Goal: Task Accomplishment & Management: Manage account settings

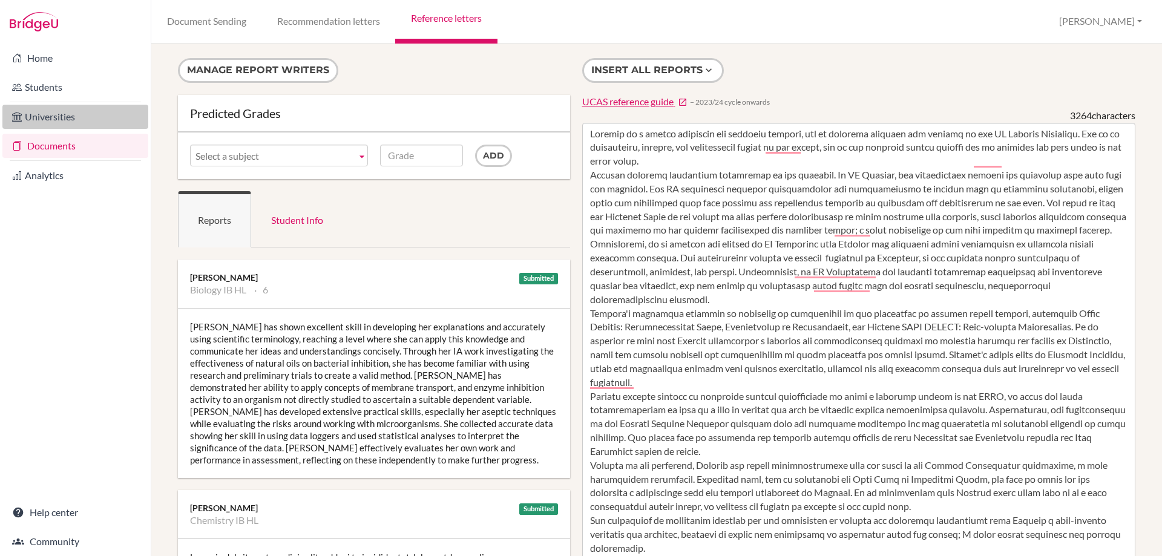
scroll to position [312, 0]
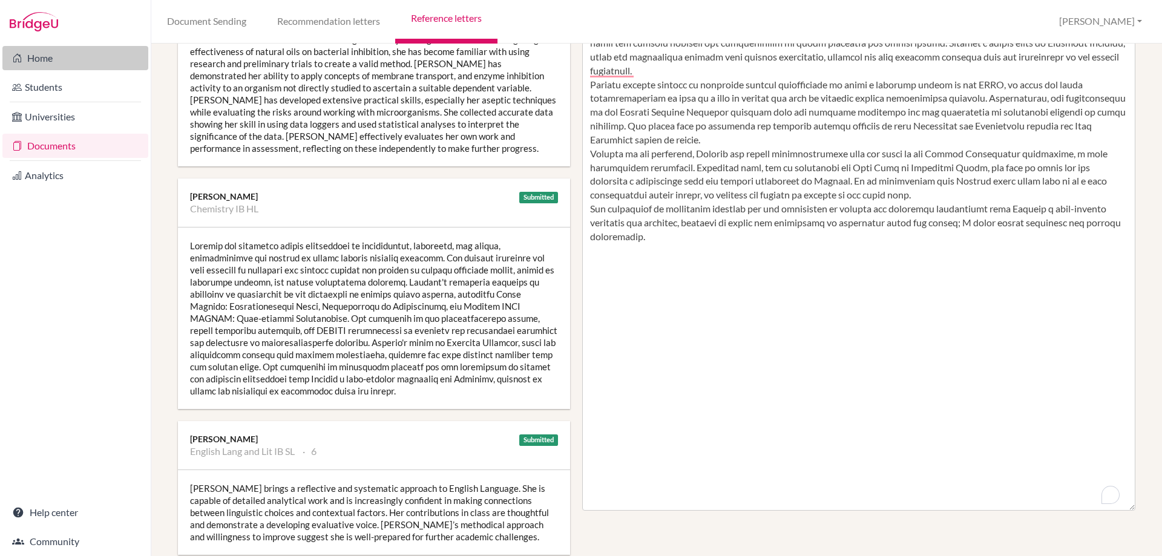
click at [37, 67] on link "Home" at bounding box center [75, 58] width 146 height 24
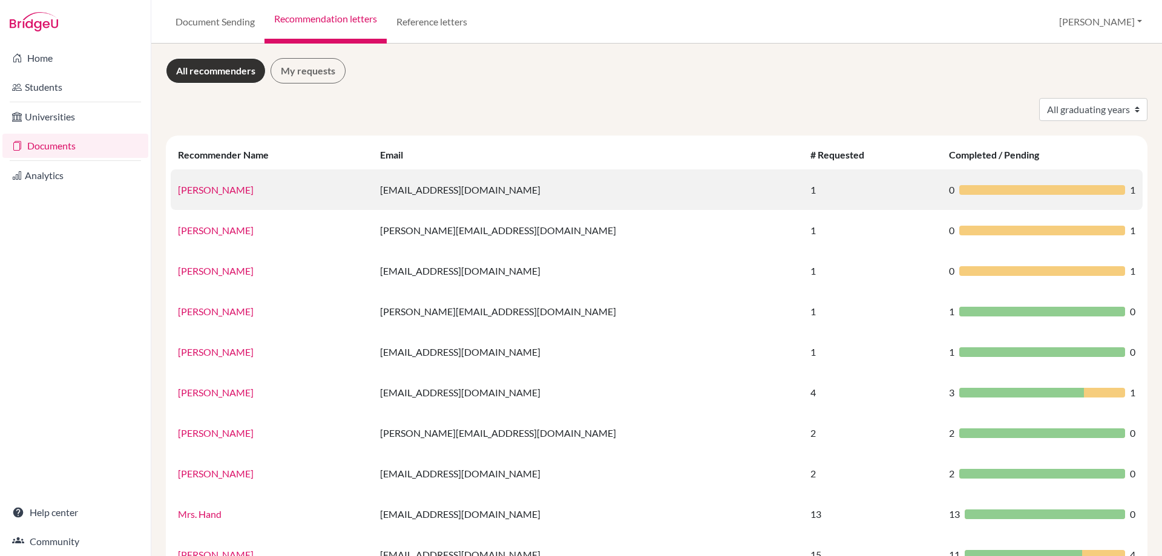
click at [205, 186] on link "Mrs Addis" at bounding box center [216, 190] width 76 height 12
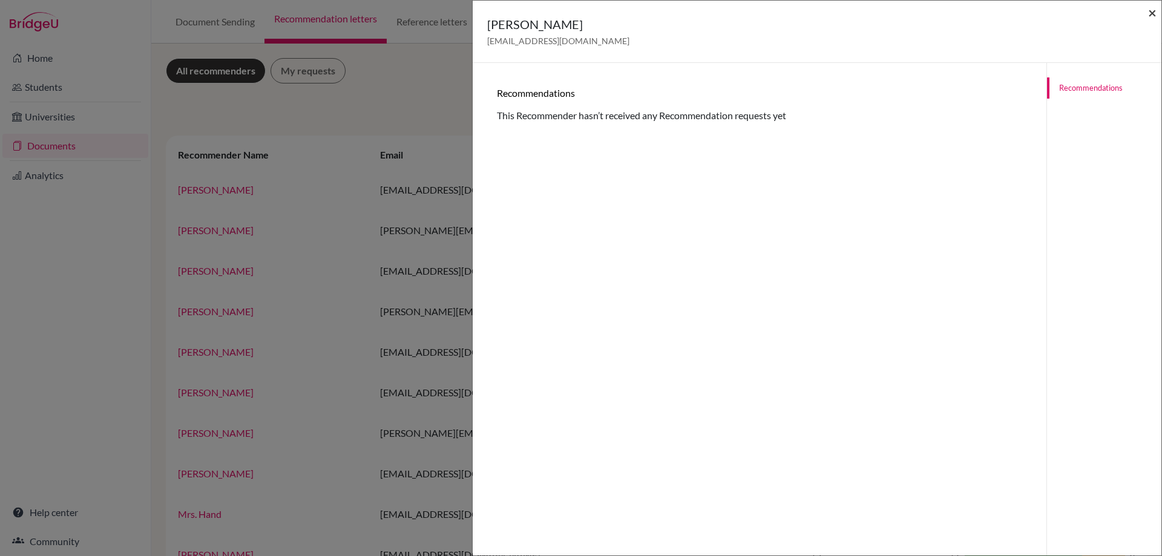
click at [1155, 15] on span "×" at bounding box center [1152, 13] width 8 height 18
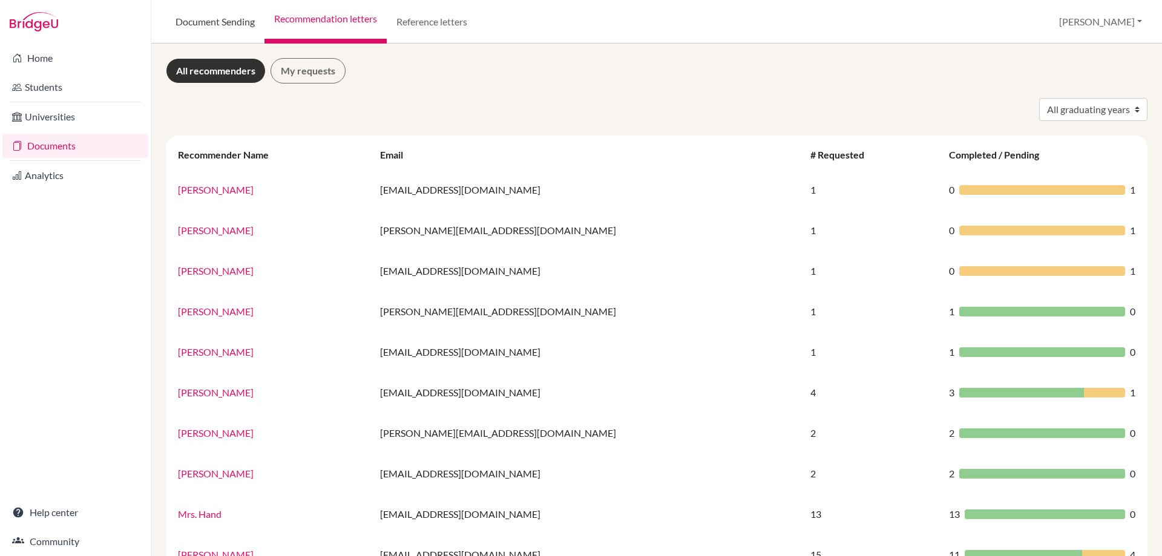
click at [190, 26] on link "Document Sending" at bounding box center [215, 22] width 99 height 44
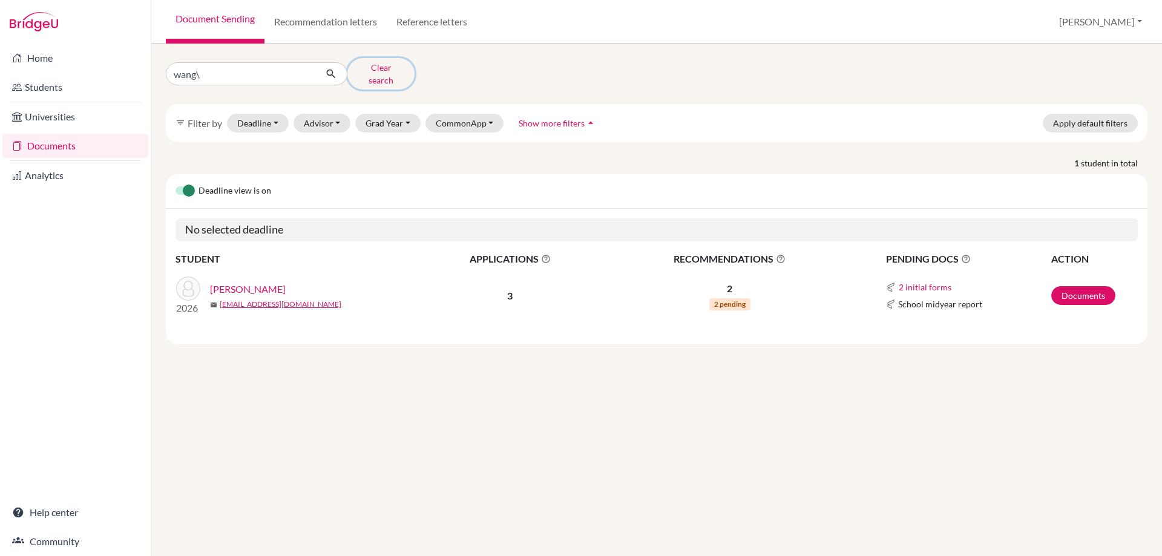
click at [366, 68] on button "Clear search" at bounding box center [380, 73] width 67 height 31
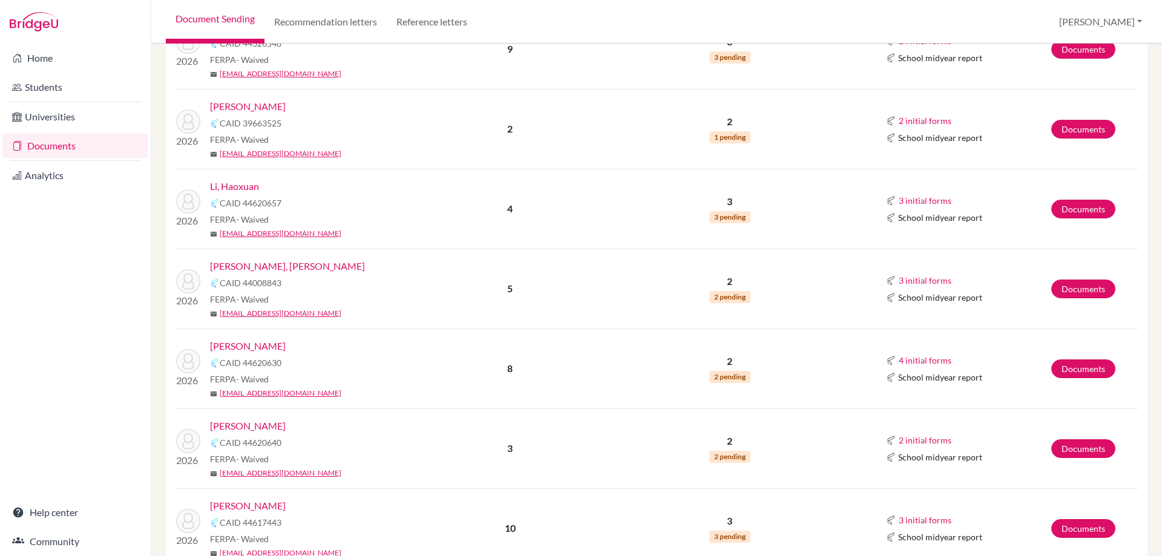
scroll to position [1660, 0]
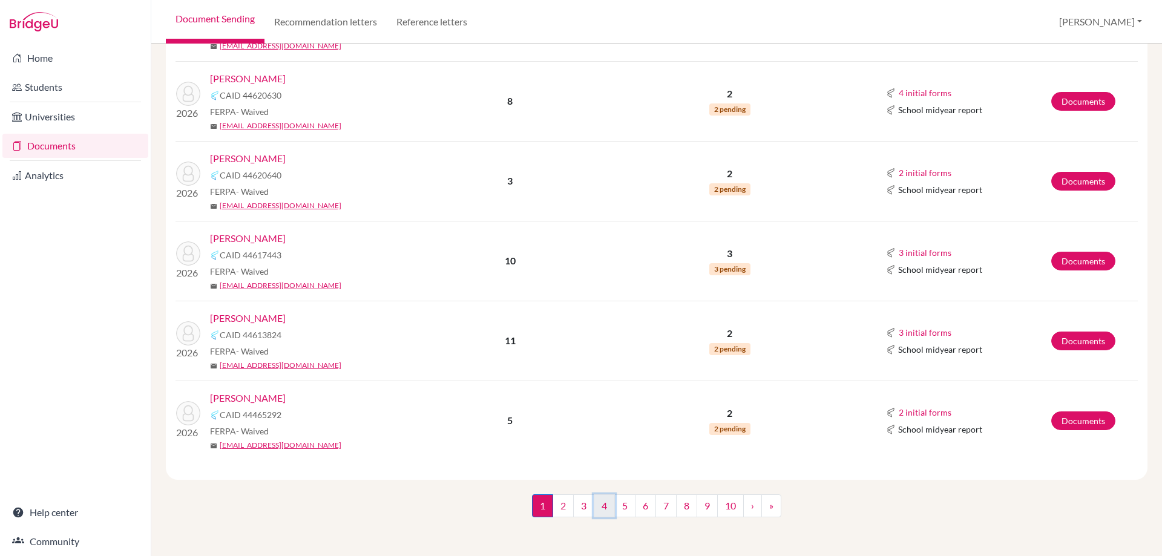
click at [594, 503] on link "4" at bounding box center [604, 506] width 21 height 23
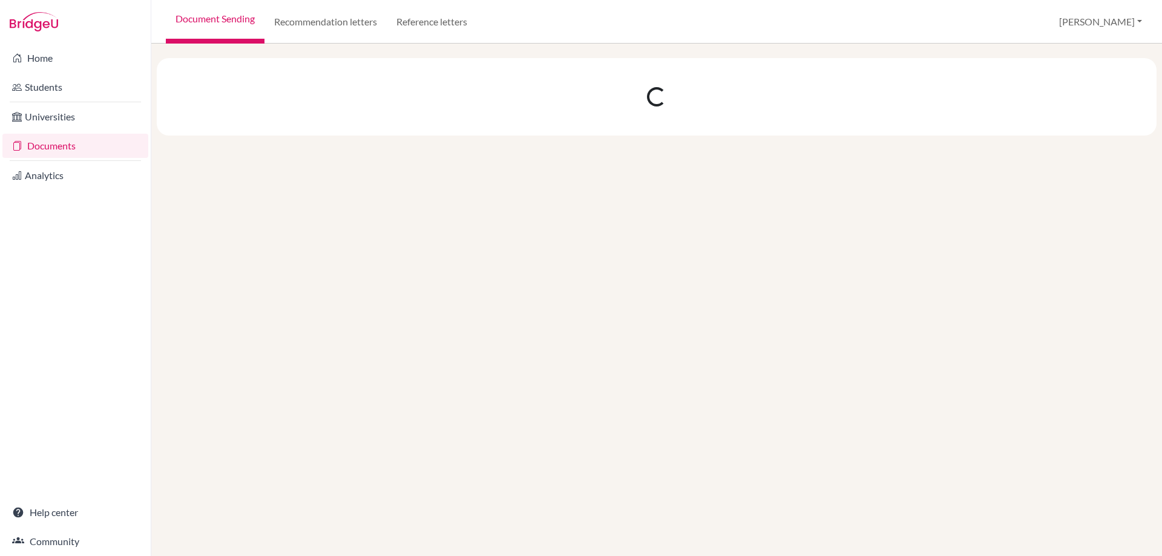
scroll to position [0, 0]
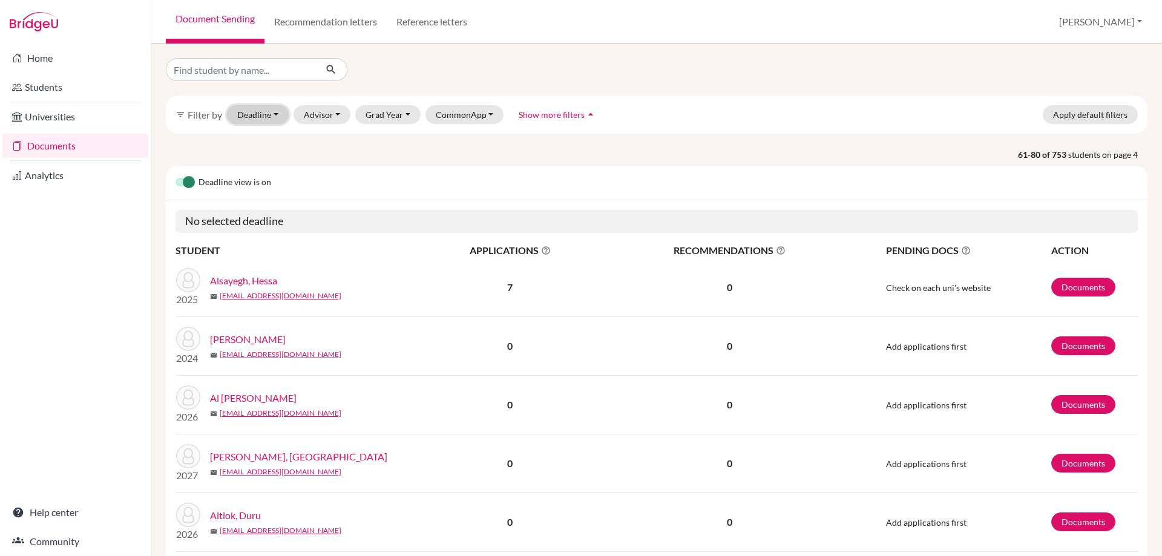
click at [273, 114] on button "Deadline - Select a date range Or double click for a single date selection Toda…" at bounding box center [258, 114] width 62 height 19
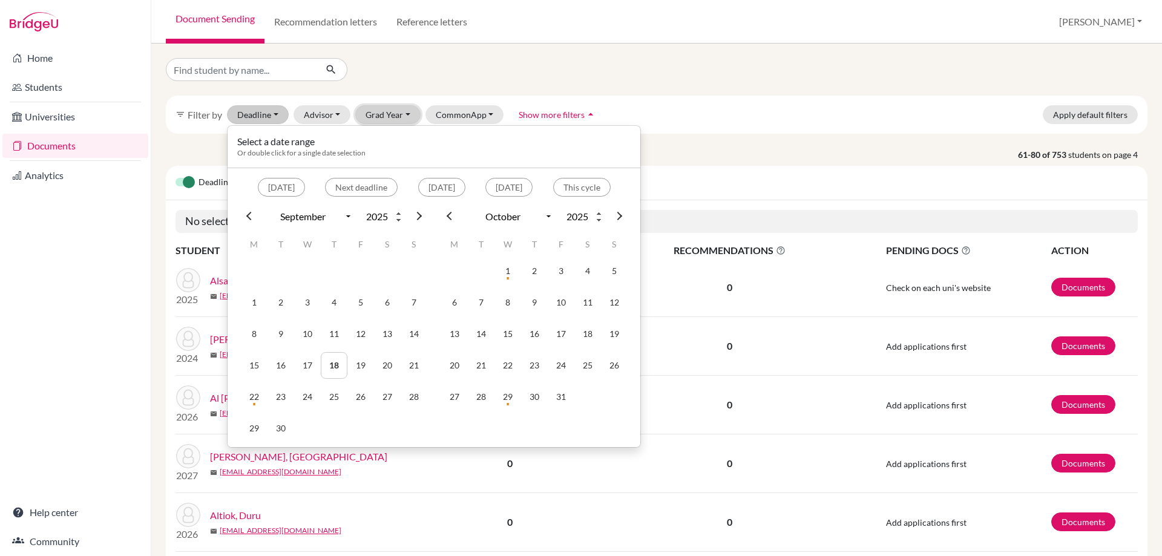
click at [390, 113] on button "Grad Year" at bounding box center [387, 114] width 65 height 19
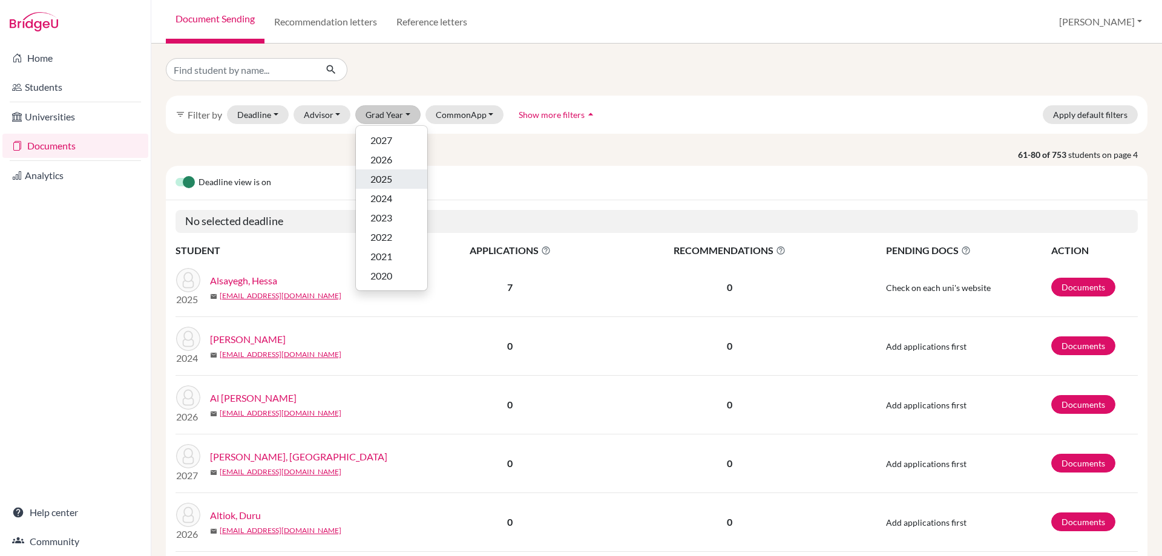
click at [378, 175] on span "2025" at bounding box center [381, 179] width 22 height 15
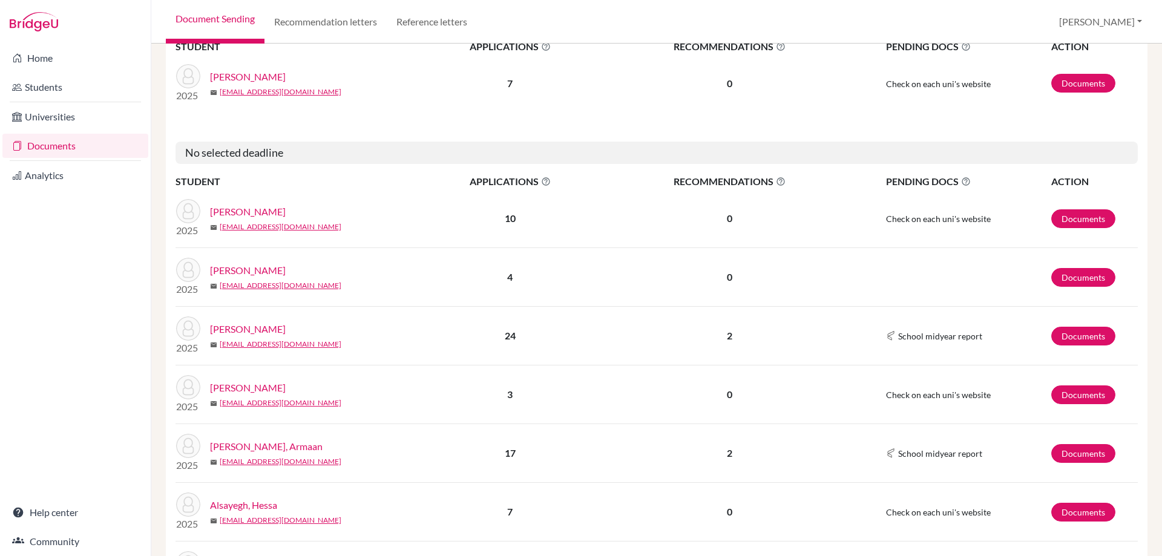
scroll to position [1029, 0]
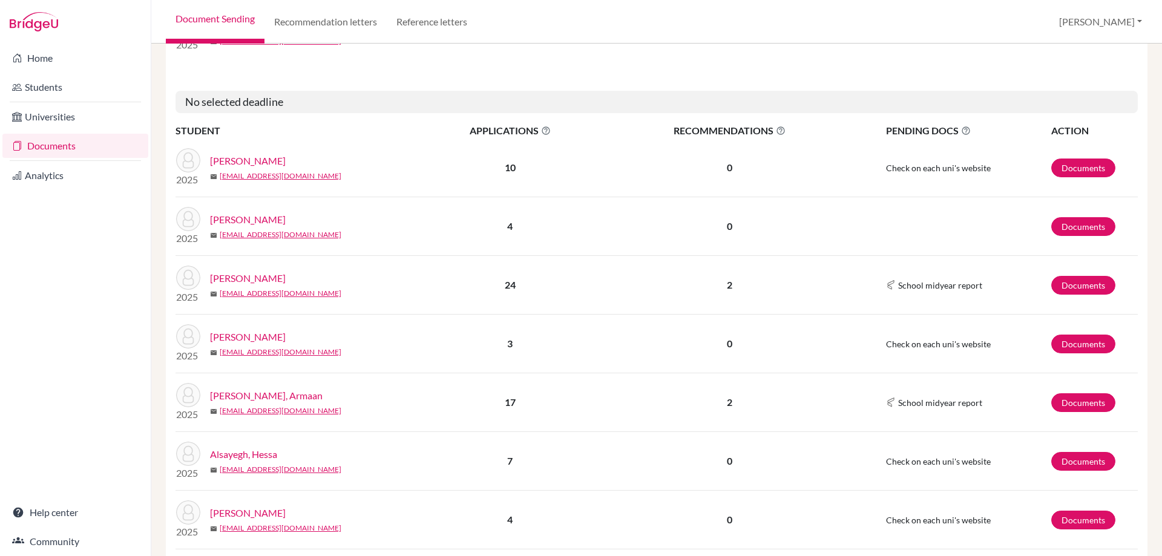
click at [235, 274] on link "Aker, Azra" at bounding box center [248, 278] width 76 height 15
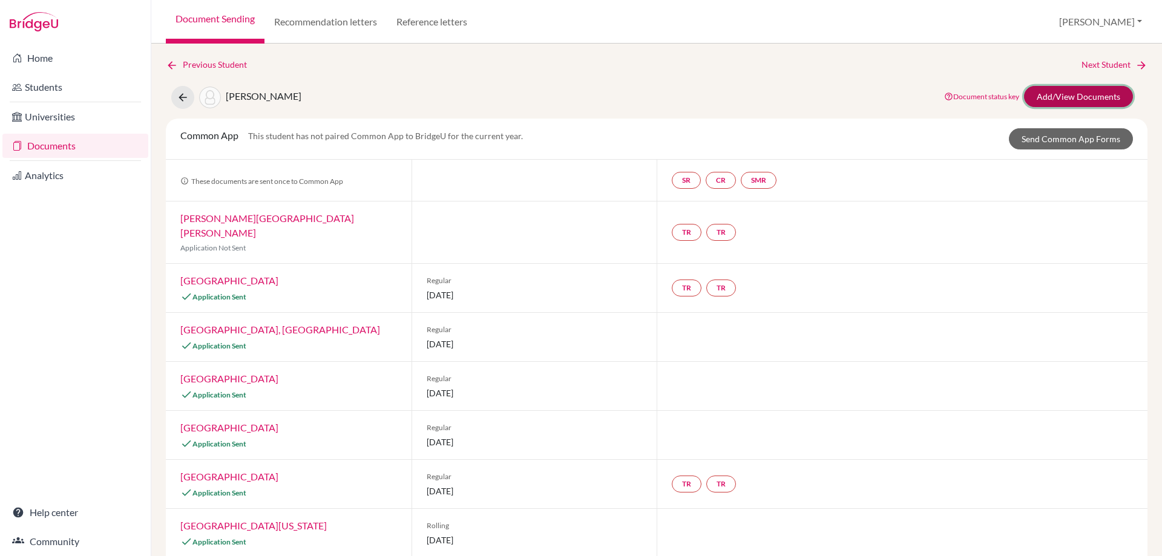
click at [1049, 100] on link "Add/View Documents" at bounding box center [1078, 96] width 109 height 21
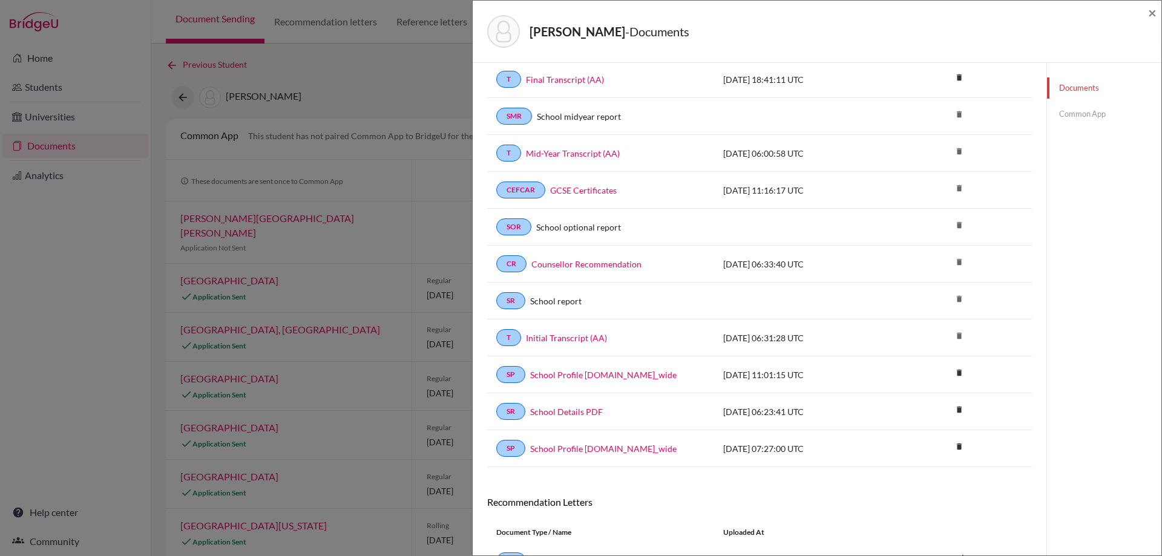
scroll to position [202, 0]
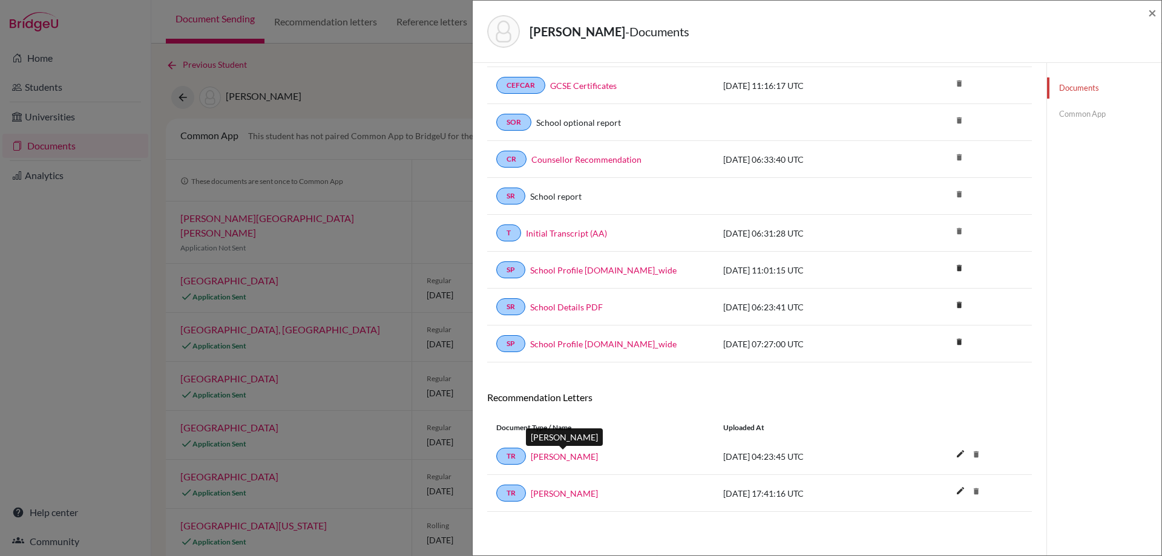
click at [567, 450] on link "[PERSON_NAME]" at bounding box center [564, 456] width 67 height 13
click at [1156, 11] on span "×" at bounding box center [1152, 13] width 8 height 18
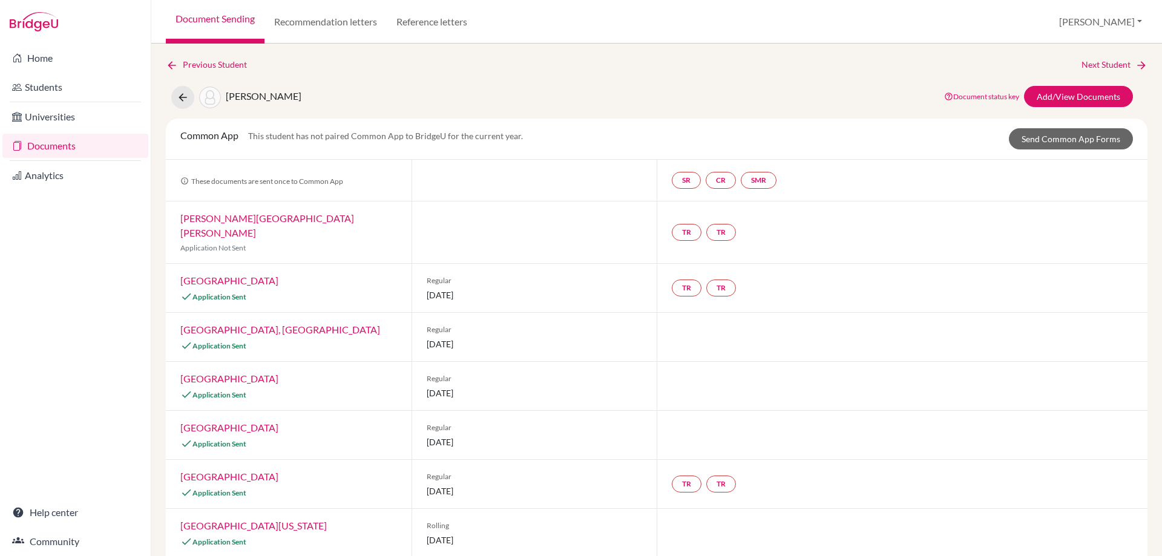
click at [35, 145] on link "Documents" at bounding box center [75, 146] width 146 height 24
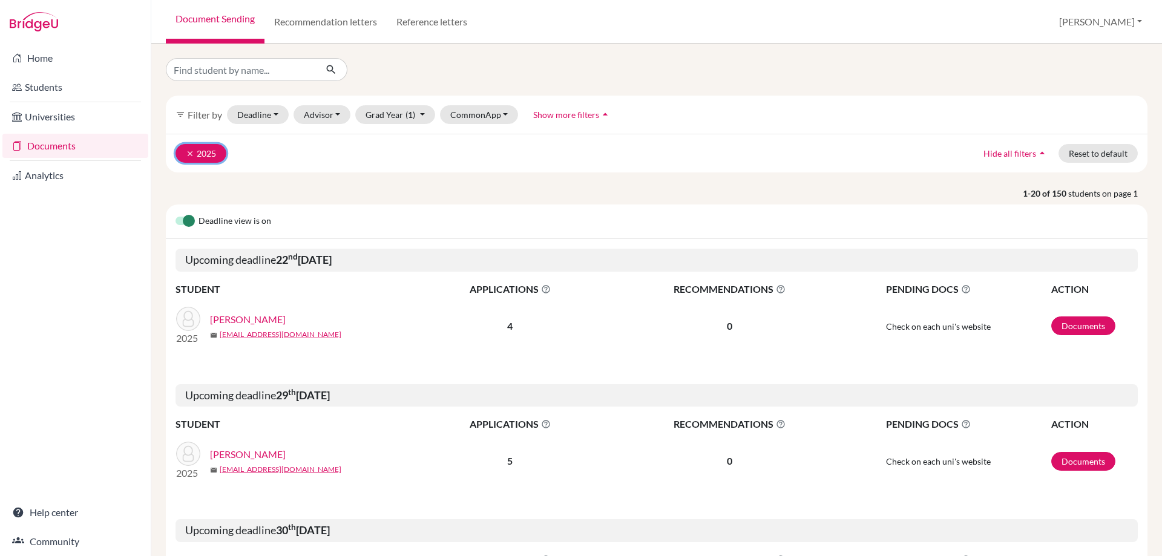
click at [204, 155] on button "clear 2025" at bounding box center [201, 153] width 51 height 19
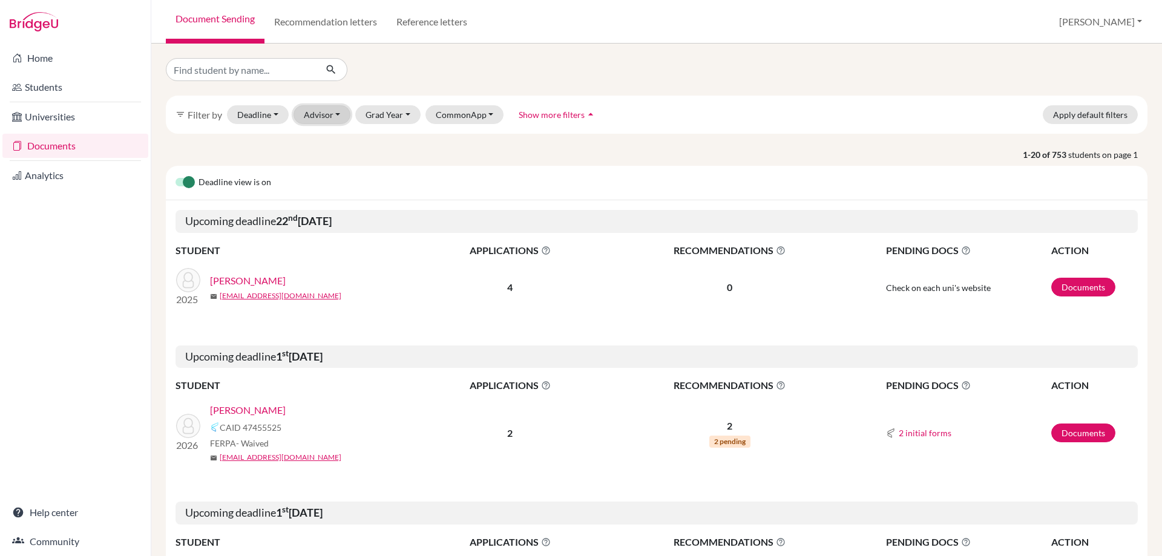
click at [322, 110] on button "Advisor" at bounding box center [323, 114] width 58 height 19
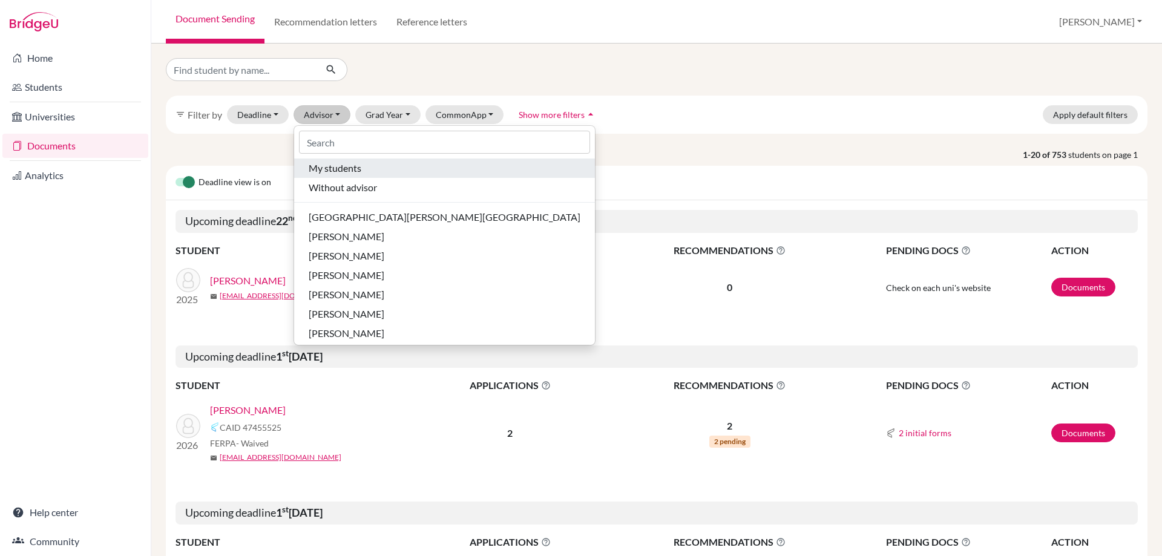
click at [334, 171] on span "My students" at bounding box center [335, 168] width 53 height 15
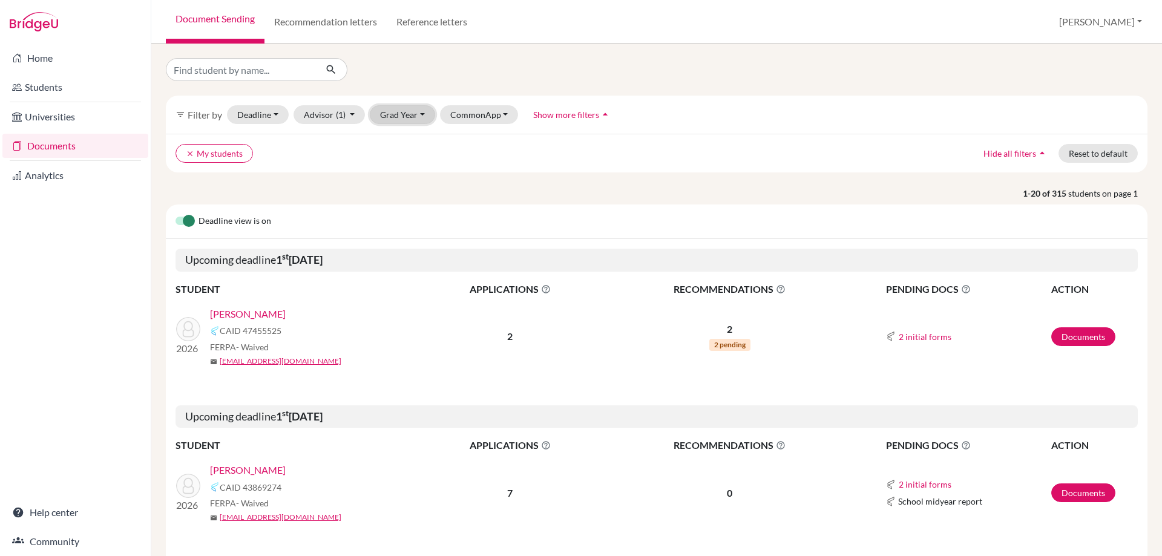
click at [400, 115] on button "Grad Year" at bounding box center [402, 114] width 65 height 19
click at [404, 160] on span "2026" at bounding box center [396, 160] width 22 height 15
click at [248, 309] on link "[PERSON_NAME]" at bounding box center [248, 314] width 76 height 15
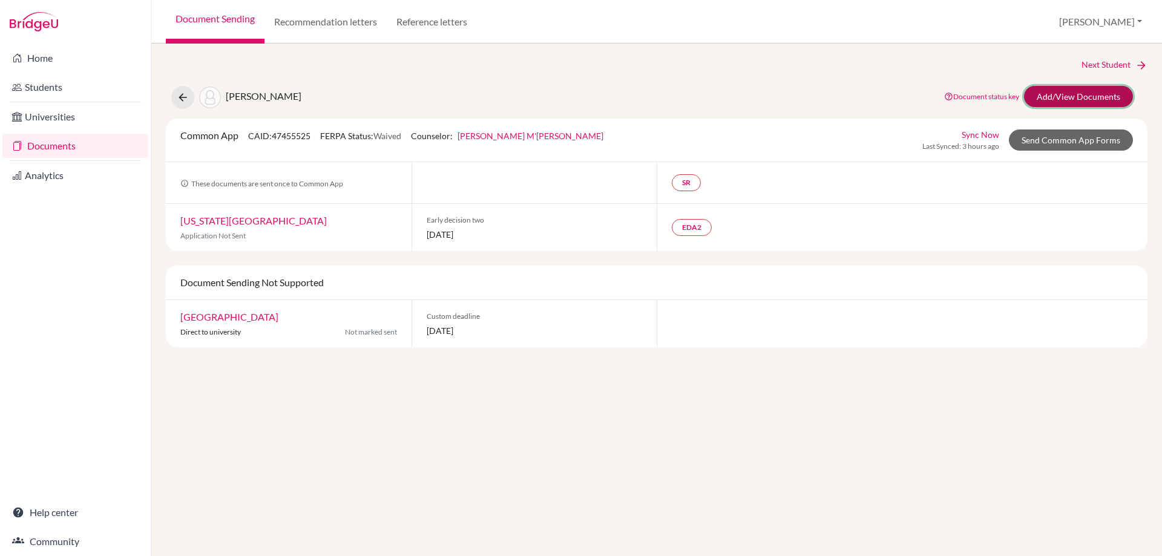
click at [1045, 105] on link "Add/View Documents" at bounding box center [1078, 96] width 109 height 21
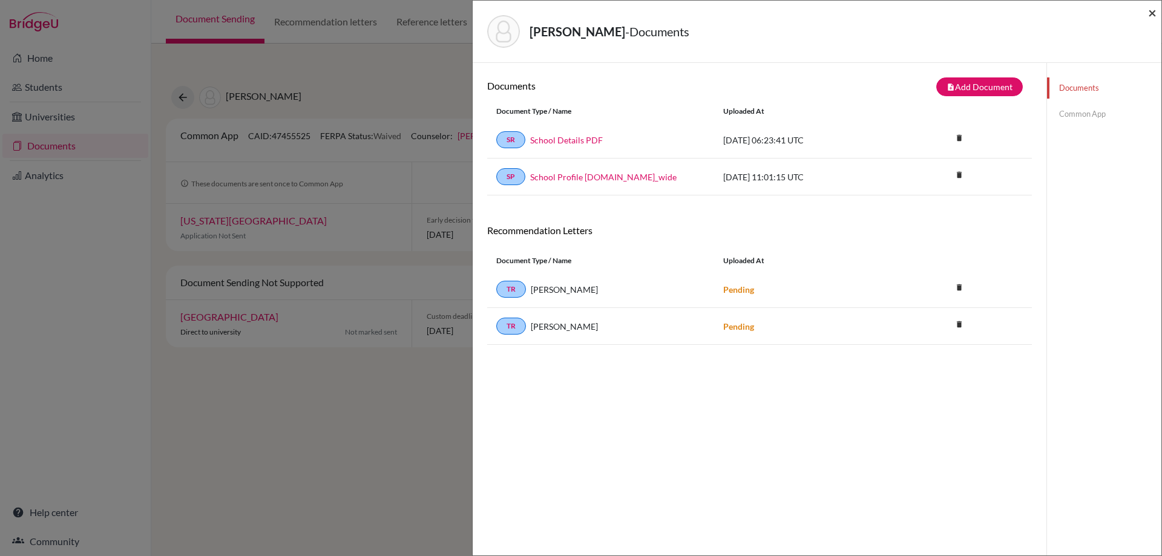
click at [1151, 10] on span "×" at bounding box center [1152, 13] width 8 height 18
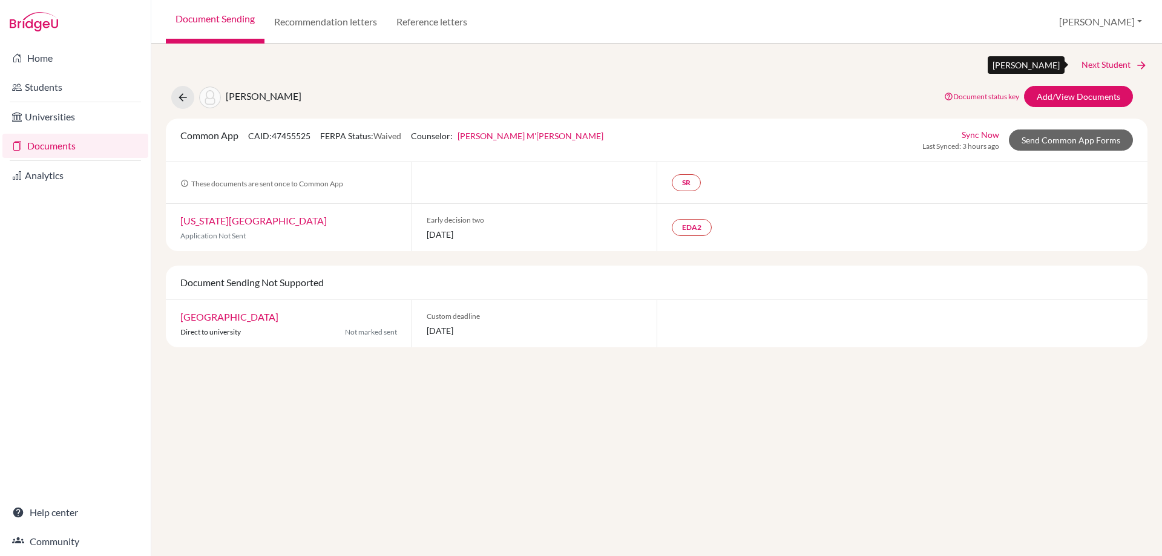
click at [1113, 65] on link "Next Student" at bounding box center [1115, 64] width 66 height 13
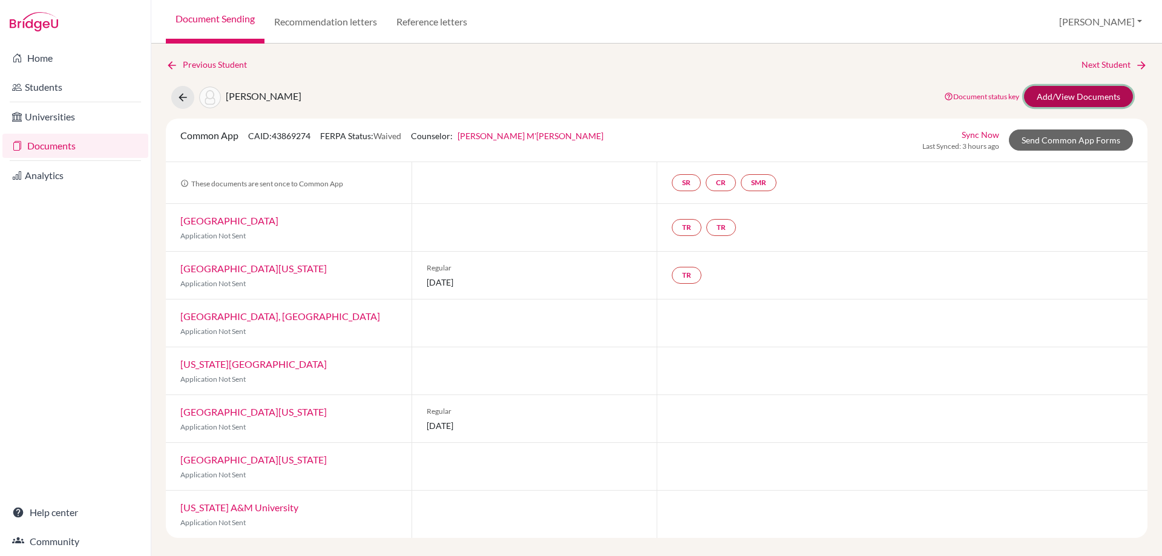
click at [1042, 93] on link "Add/View Documents" at bounding box center [1078, 96] width 109 height 21
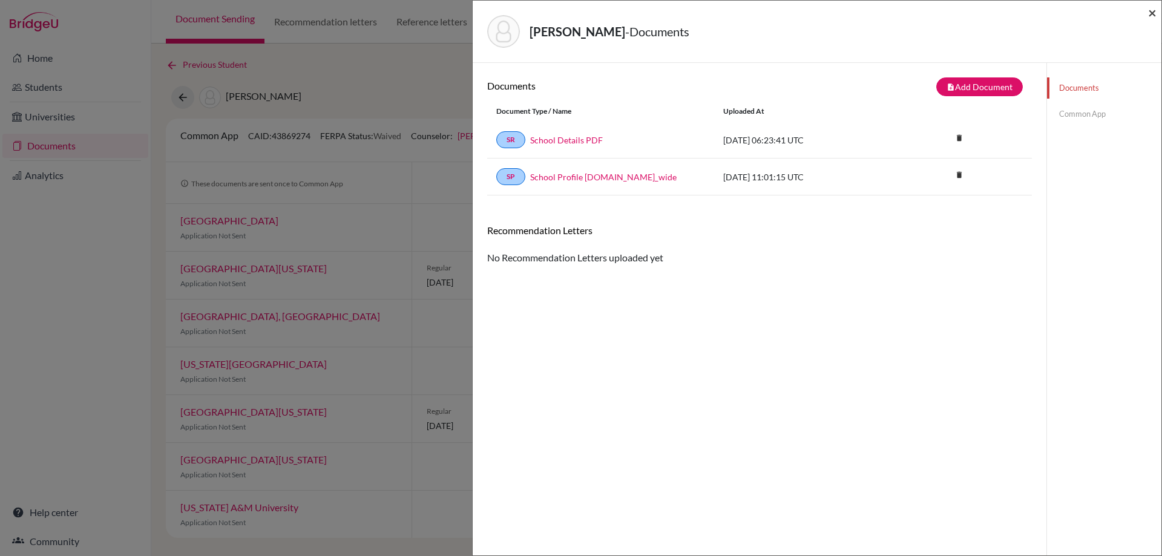
click at [1149, 13] on span "×" at bounding box center [1152, 13] width 8 height 18
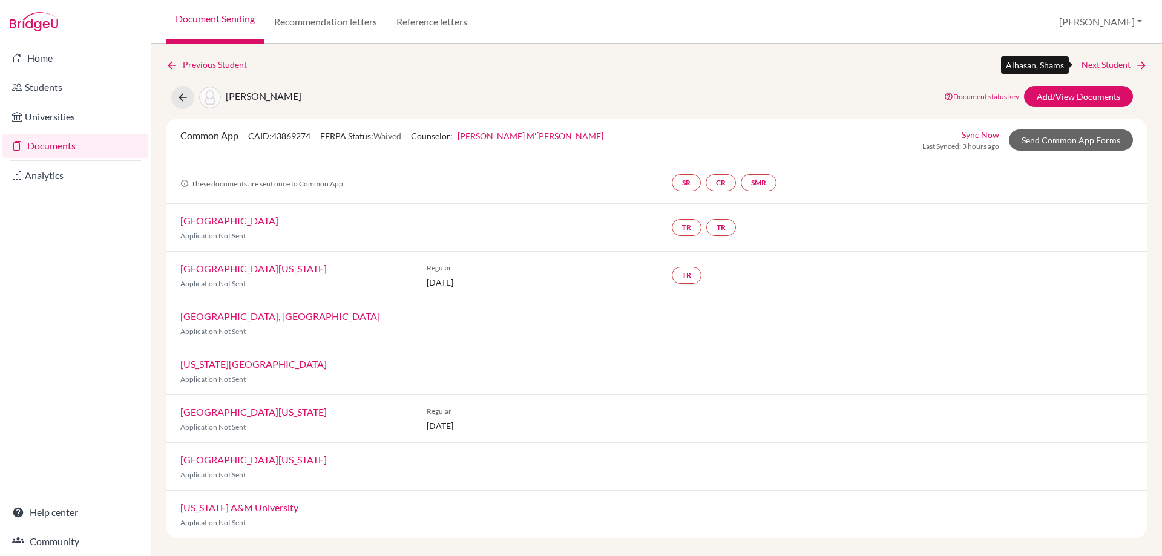
click at [1091, 69] on link "Next Student" at bounding box center [1115, 64] width 66 height 13
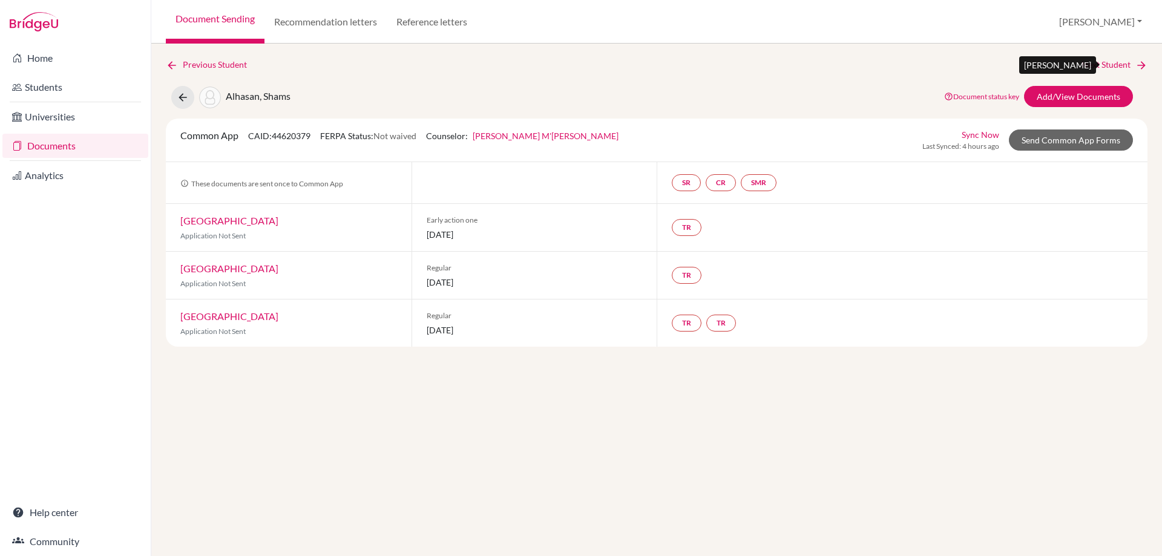
click at [1092, 67] on link "Next Student" at bounding box center [1115, 64] width 66 height 13
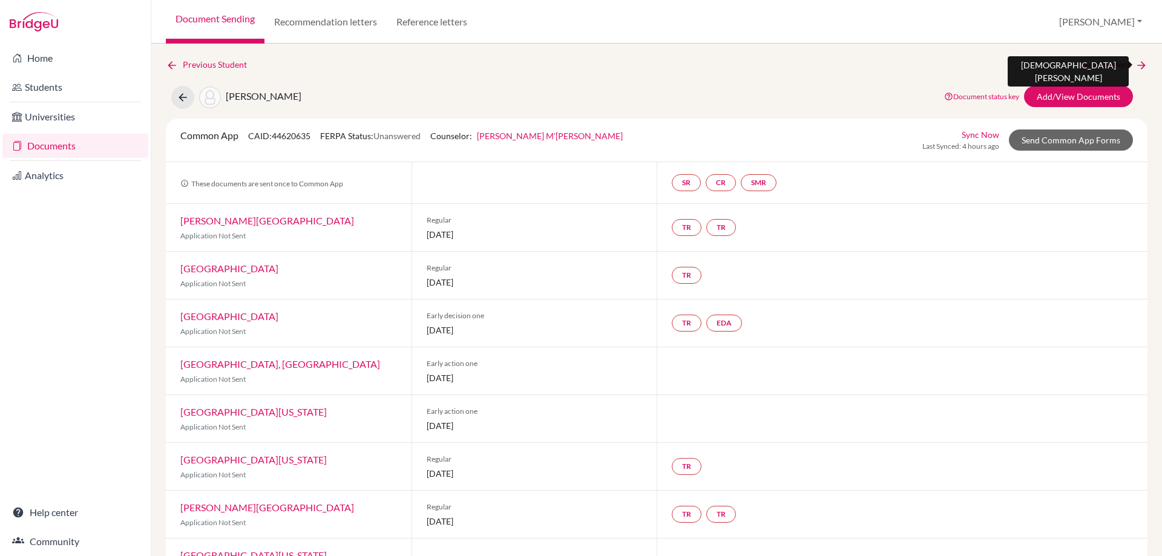
click at [1082, 65] on link "Next Student" at bounding box center [1115, 64] width 66 height 13
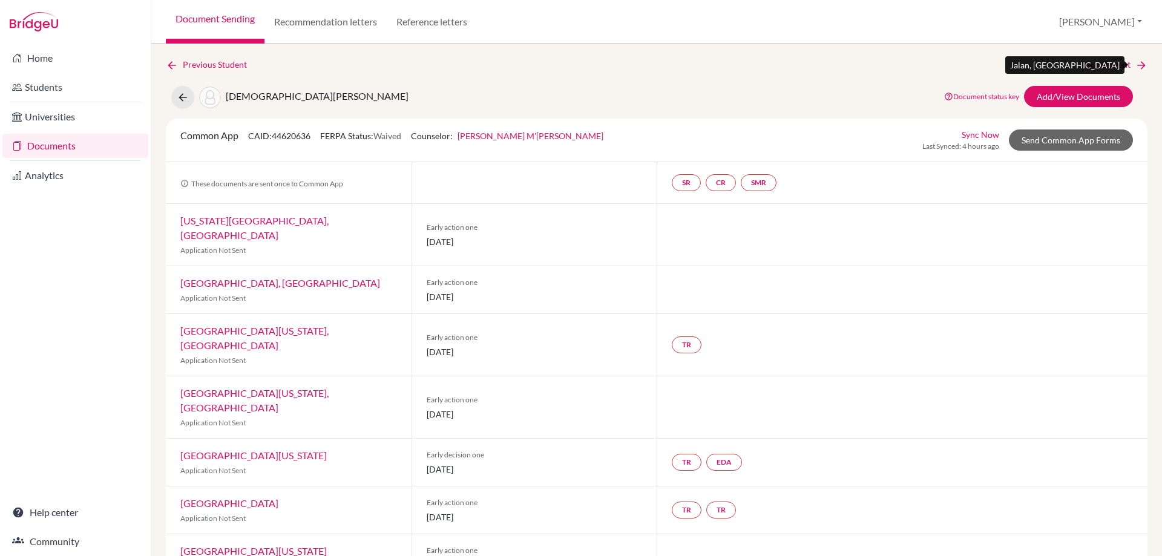
click at [1082, 64] on link "Next Student" at bounding box center [1115, 64] width 66 height 13
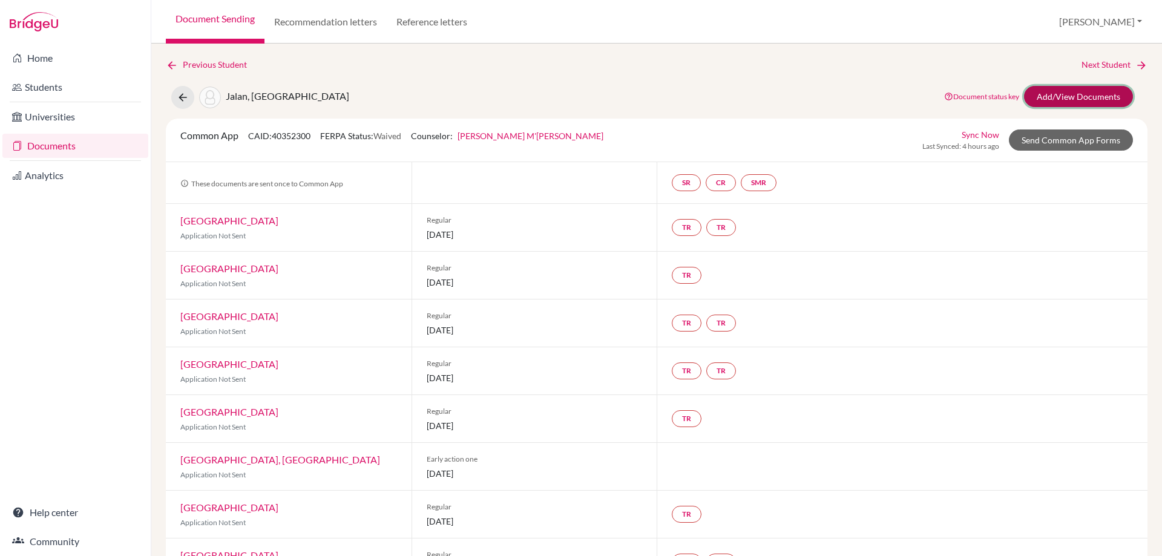
click at [1058, 99] on link "Add/View Documents" at bounding box center [1078, 96] width 109 height 21
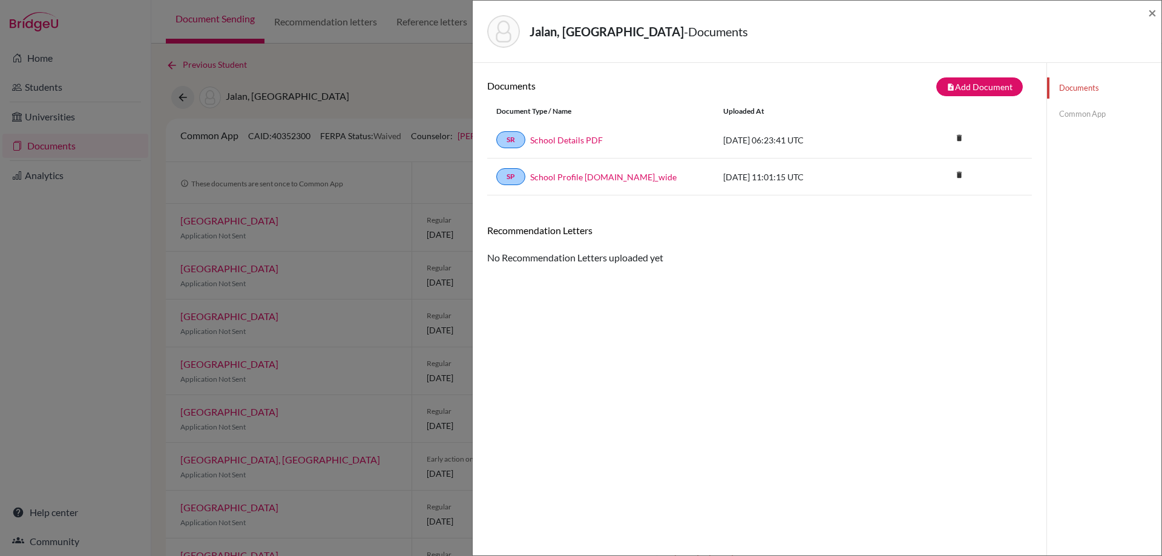
click at [1147, 11] on div "Jalan, [PERSON_NAME] - Documents ×" at bounding box center [817, 31] width 679 height 52
click at [1150, 12] on span "×" at bounding box center [1152, 13] width 8 height 18
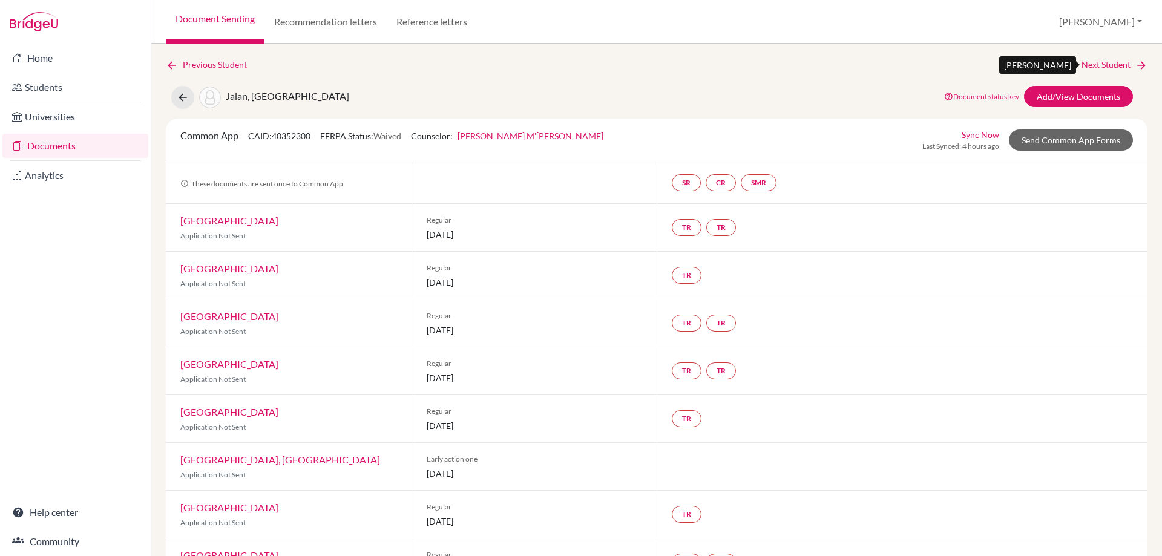
click at [1088, 60] on link "Next Student" at bounding box center [1115, 64] width 66 height 13
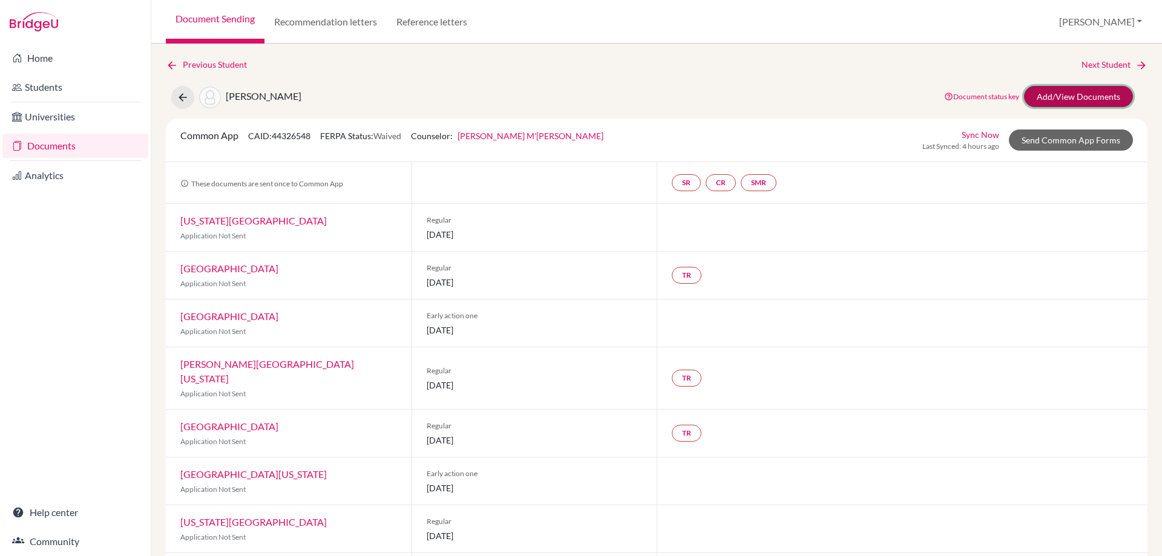
click at [1041, 100] on link "Add/View Documents" at bounding box center [1078, 96] width 109 height 21
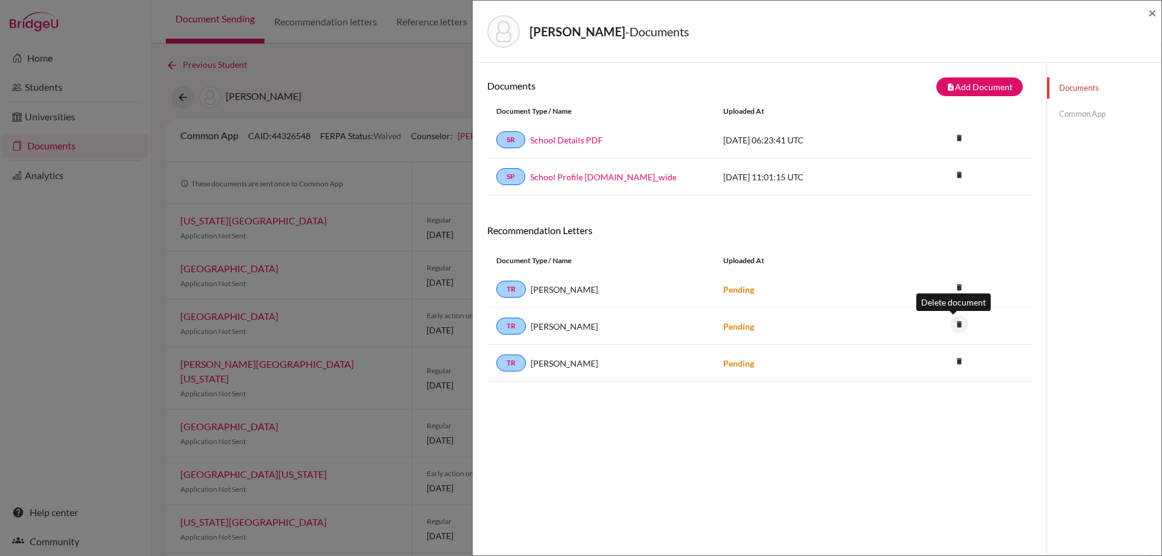
click at [950, 325] on icon "delete" at bounding box center [959, 324] width 18 height 18
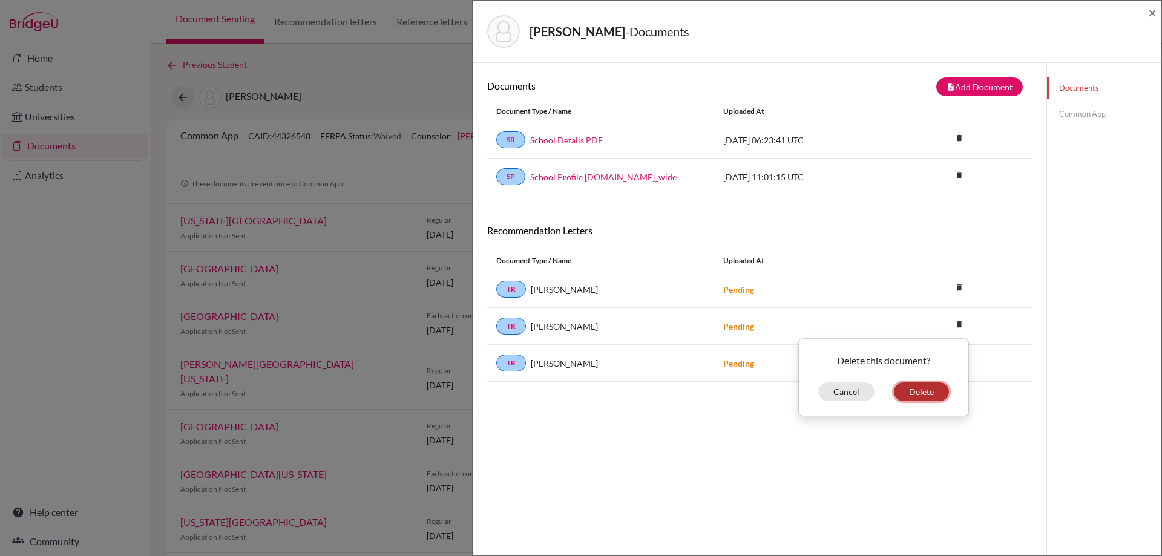
click at [920, 390] on button "Delete" at bounding box center [921, 392] width 55 height 19
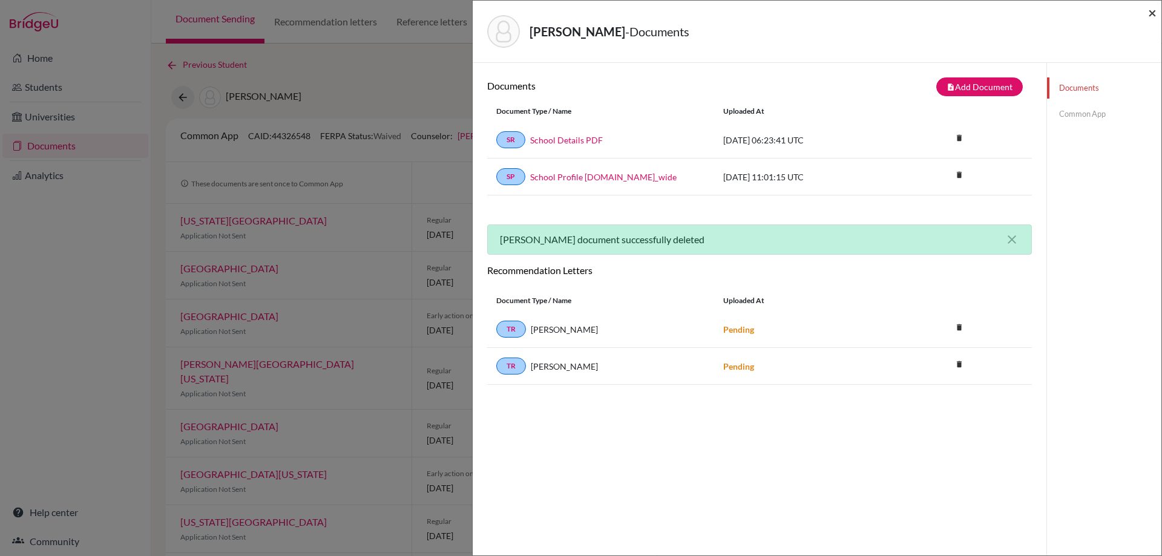
click at [1152, 15] on span "×" at bounding box center [1152, 13] width 8 height 18
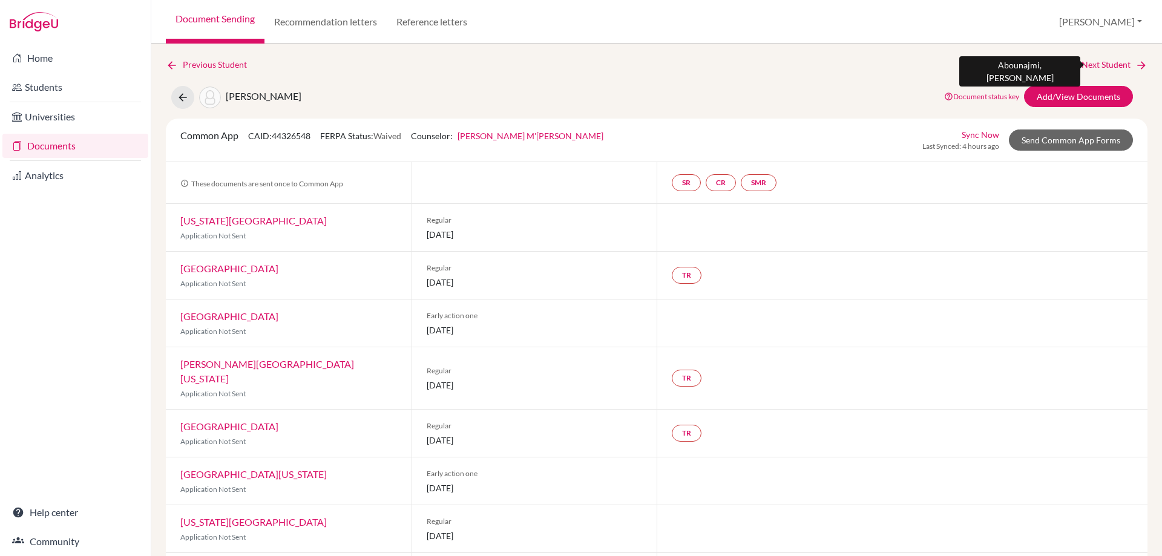
click at [1098, 64] on link "Next Student" at bounding box center [1115, 64] width 66 height 13
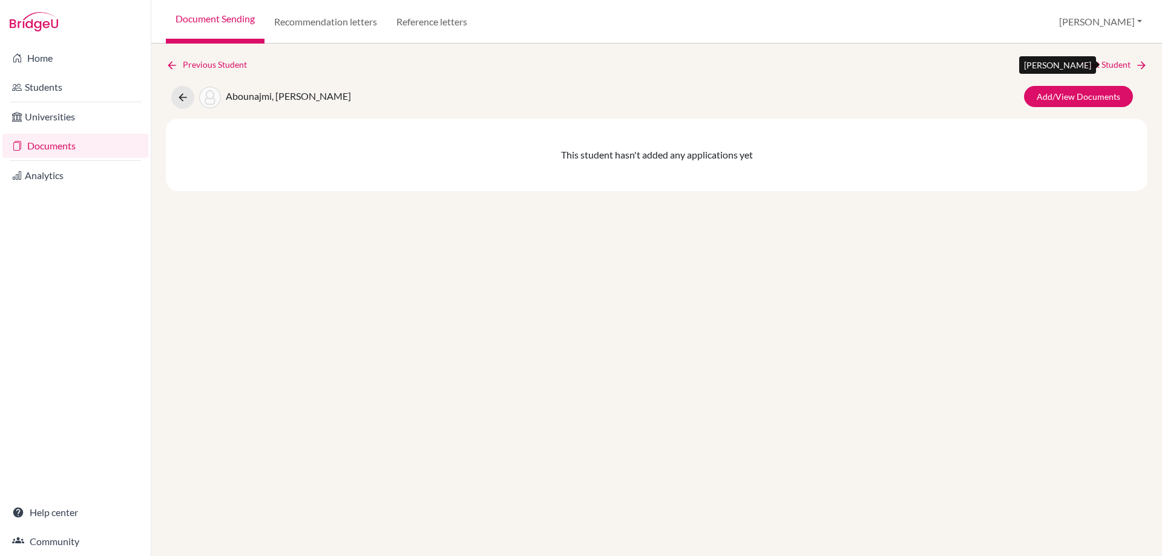
click at [1110, 64] on link "Next Student" at bounding box center [1115, 64] width 66 height 13
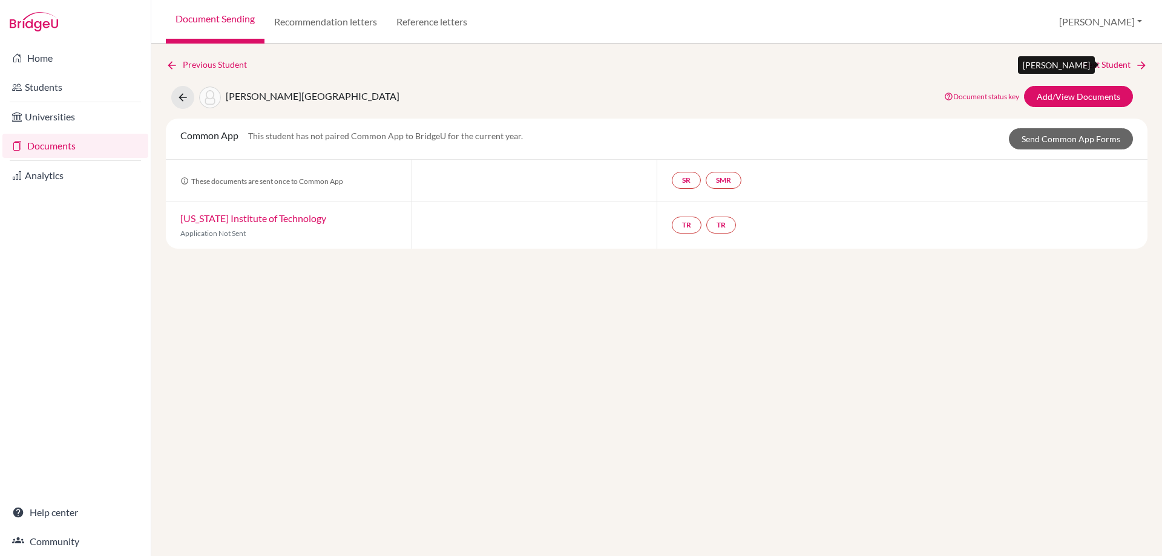
click at [1089, 67] on link "Next Student" at bounding box center [1115, 64] width 66 height 13
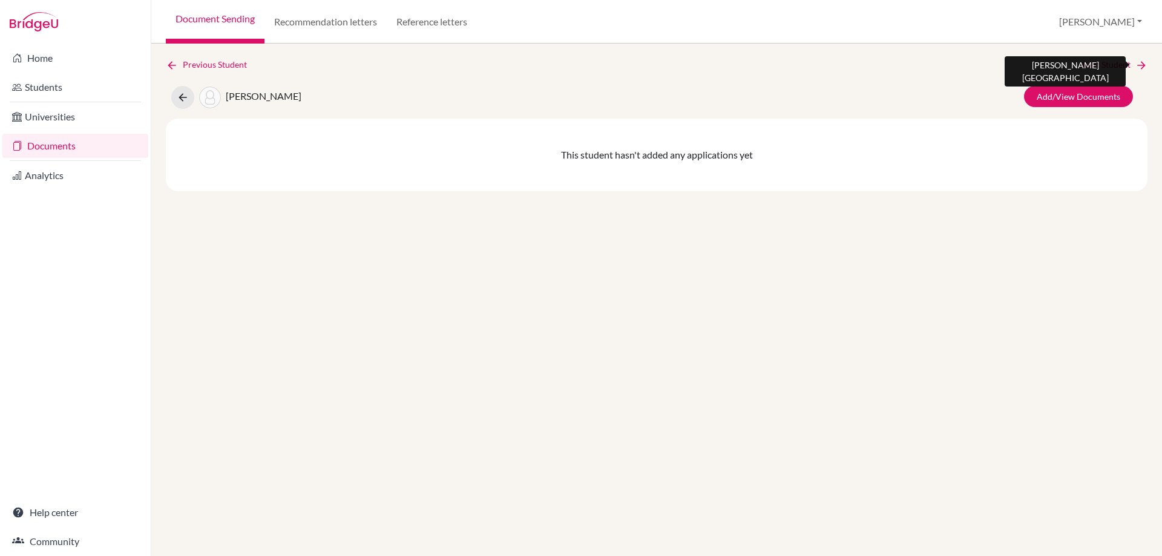
click at [1089, 67] on link "Next Student" at bounding box center [1115, 64] width 66 height 13
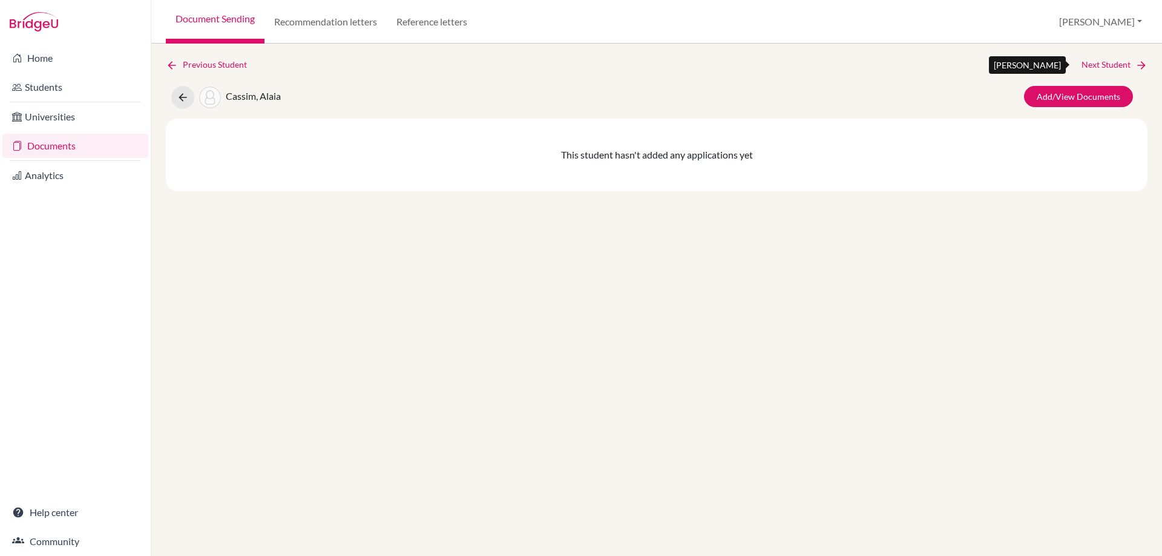
click at [1089, 67] on link "Next Student" at bounding box center [1115, 64] width 66 height 13
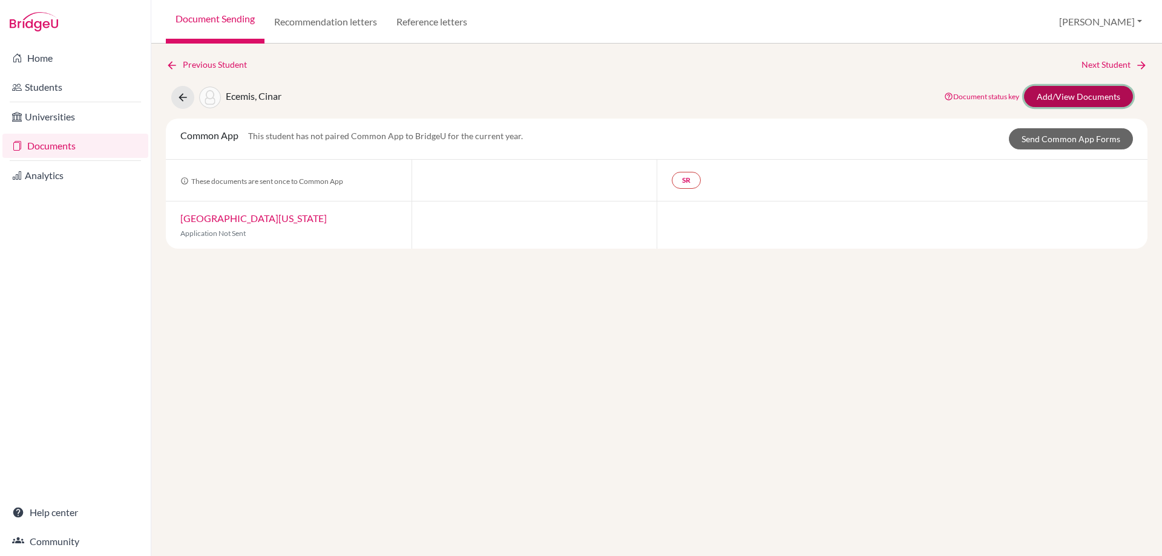
click at [1067, 96] on link "Add/View Documents" at bounding box center [1078, 96] width 109 height 21
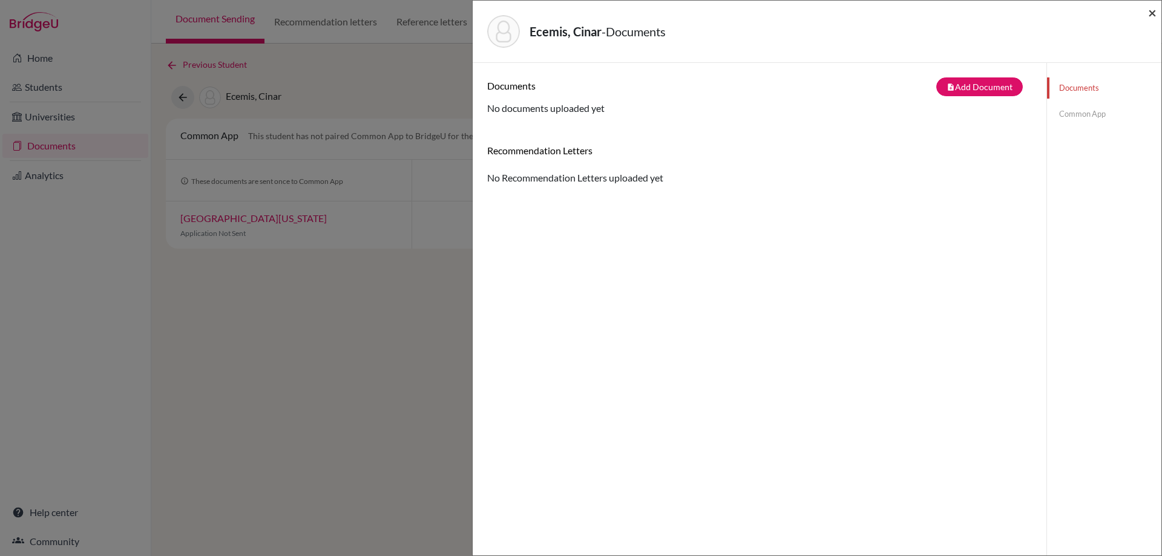
click at [1148, 15] on span "×" at bounding box center [1152, 13] width 8 height 18
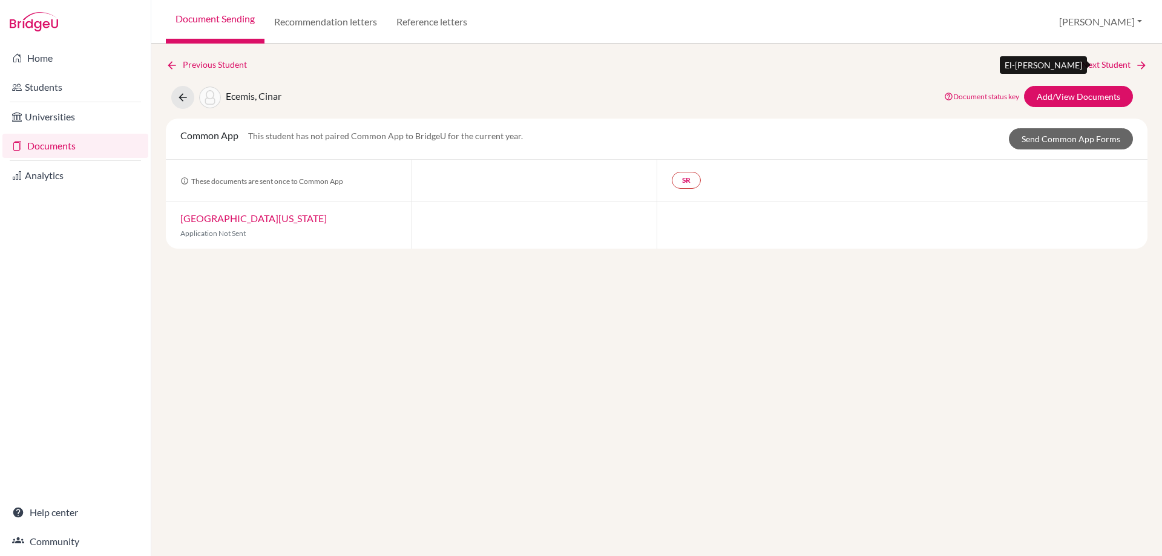
click at [1109, 59] on link "Next Student" at bounding box center [1115, 64] width 66 height 13
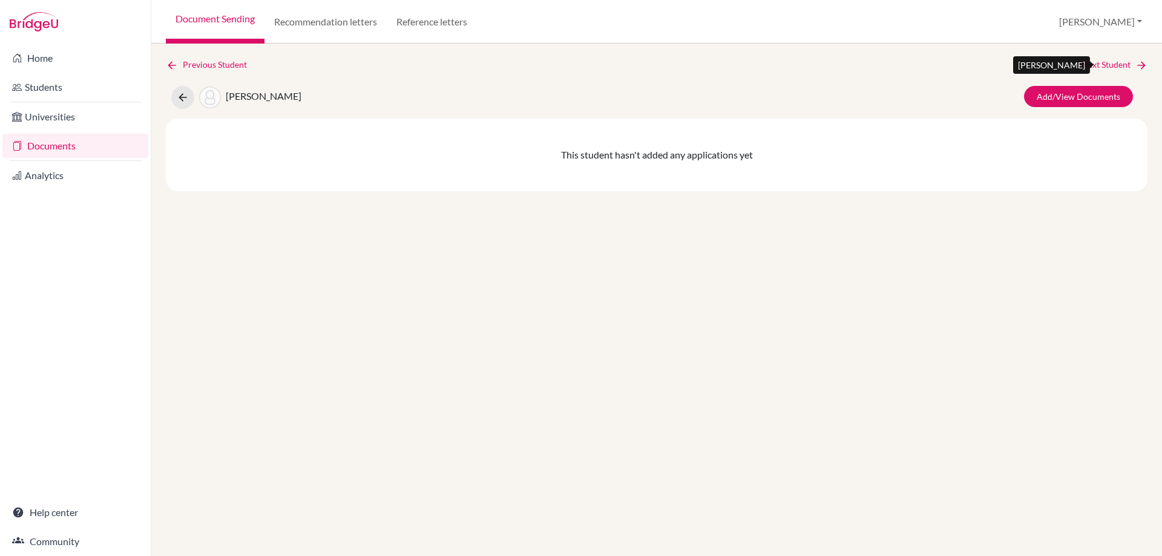
click at [1109, 59] on link "Next Student" at bounding box center [1115, 64] width 66 height 13
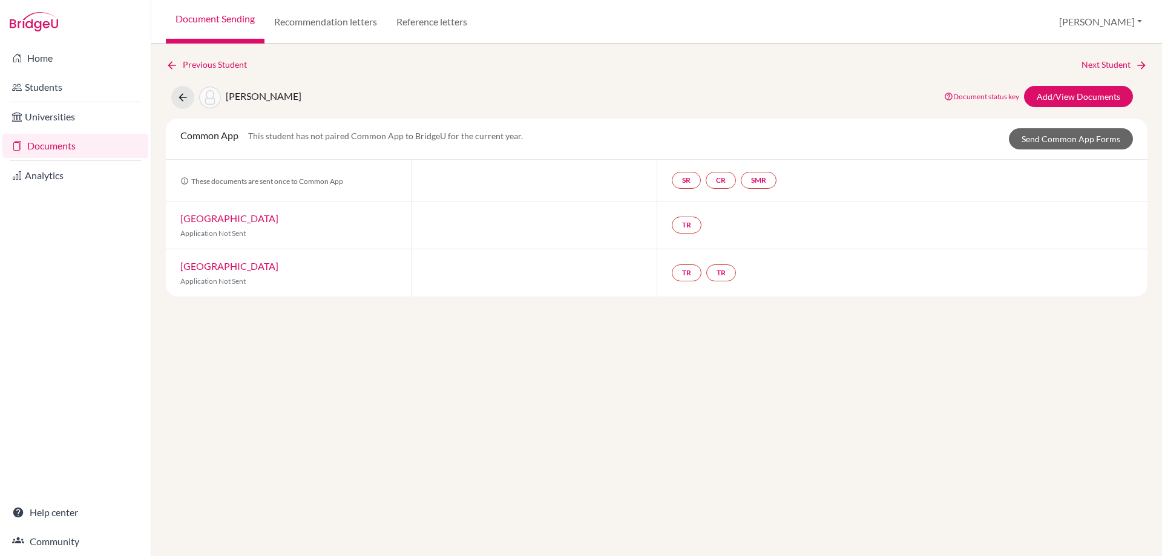
click at [278, 219] on link "Carnegie Mellon University" at bounding box center [229, 218] width 98 height 12
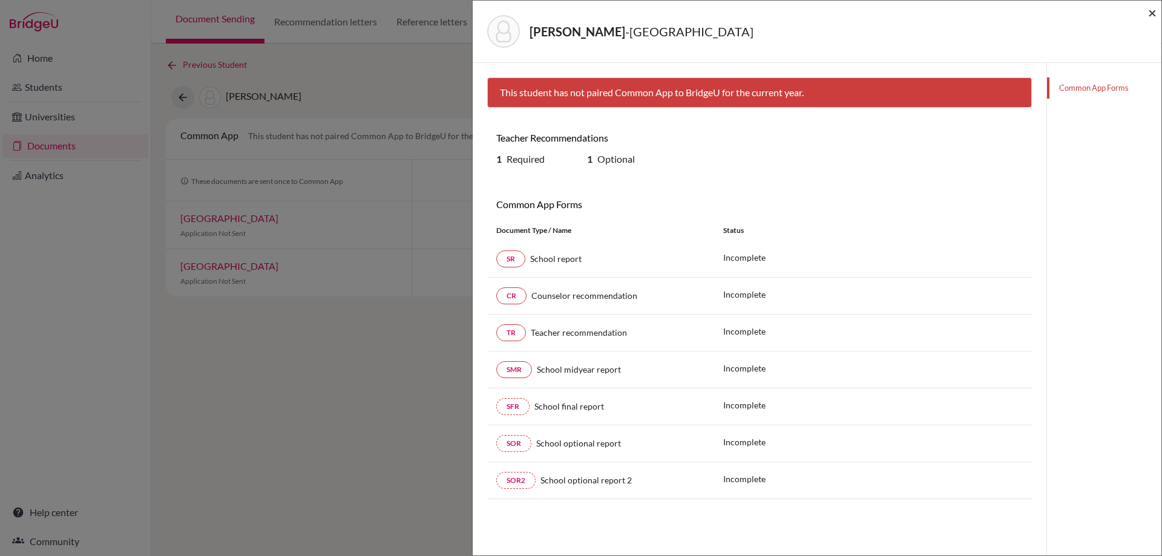
click at [1153, 12] on span "×" at bounding box center [1152, 13] width 8 height 18
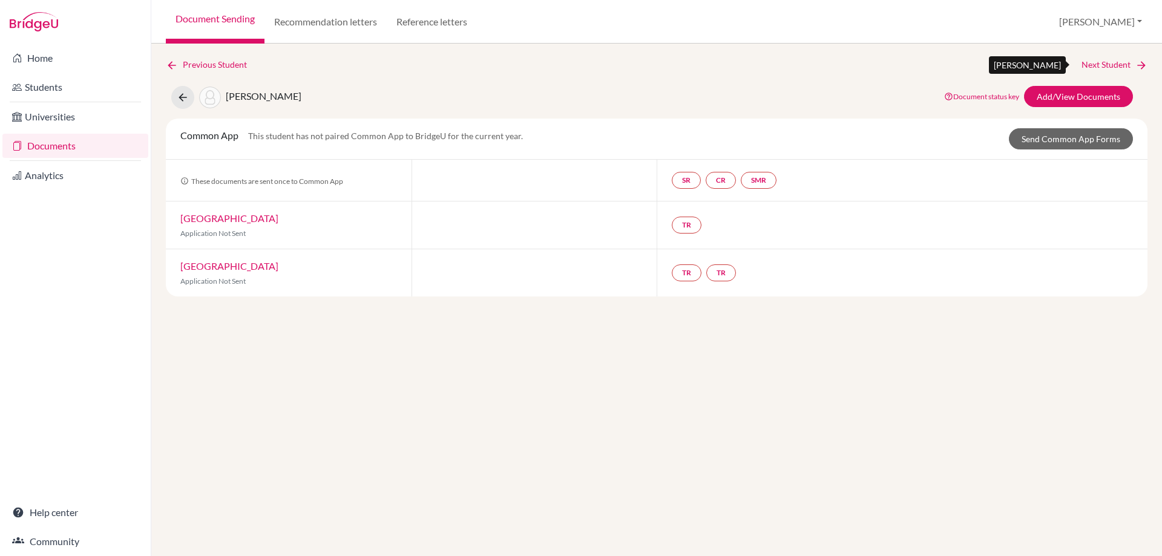
click at [1104, 63] on link "Next Student" at bounding box center [1115, 64] width 66 height 13
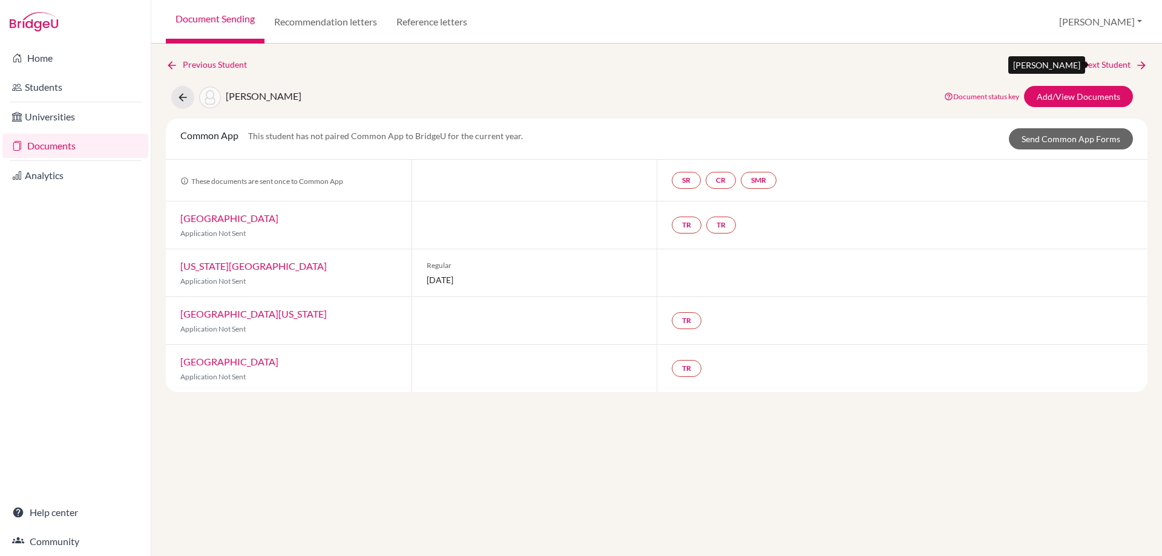
click at [1107, 58] on link "Next Student" at bounding box center [1115, 64] width 66 height 13
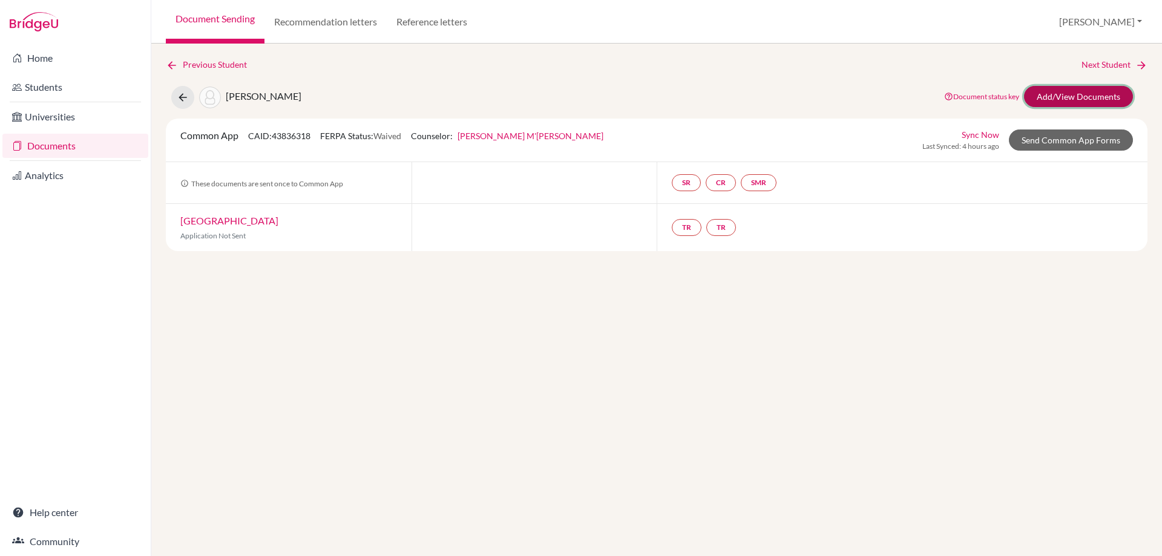
click at [1036, 103] on link "Add/View Documents" at bounding box center [1078, 96] width 109 height 21
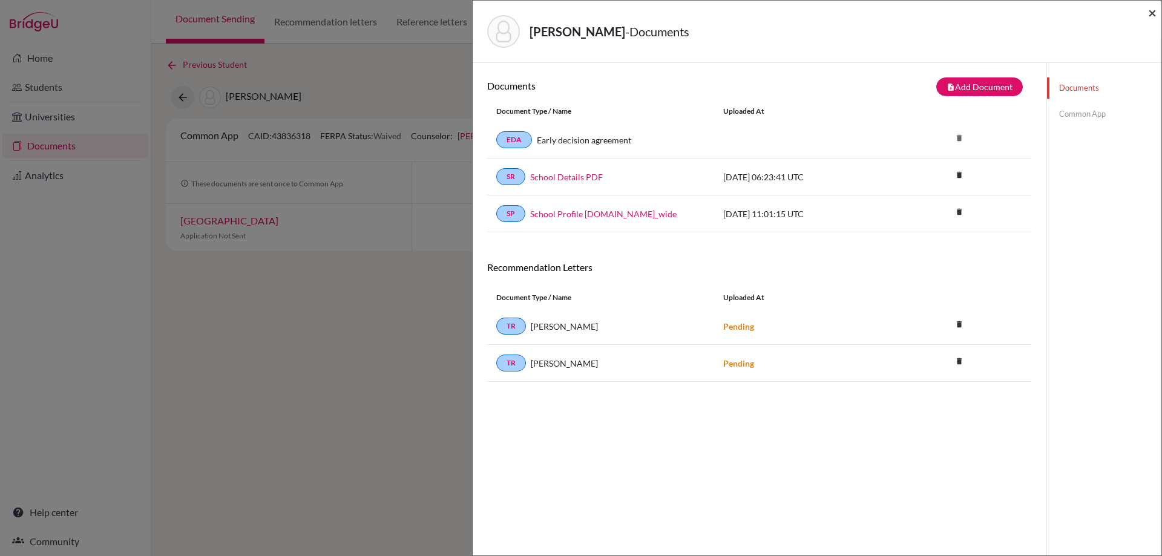
click at [1150, 17] on span "×" at bounding box center [1152, 13] width 8 height 18
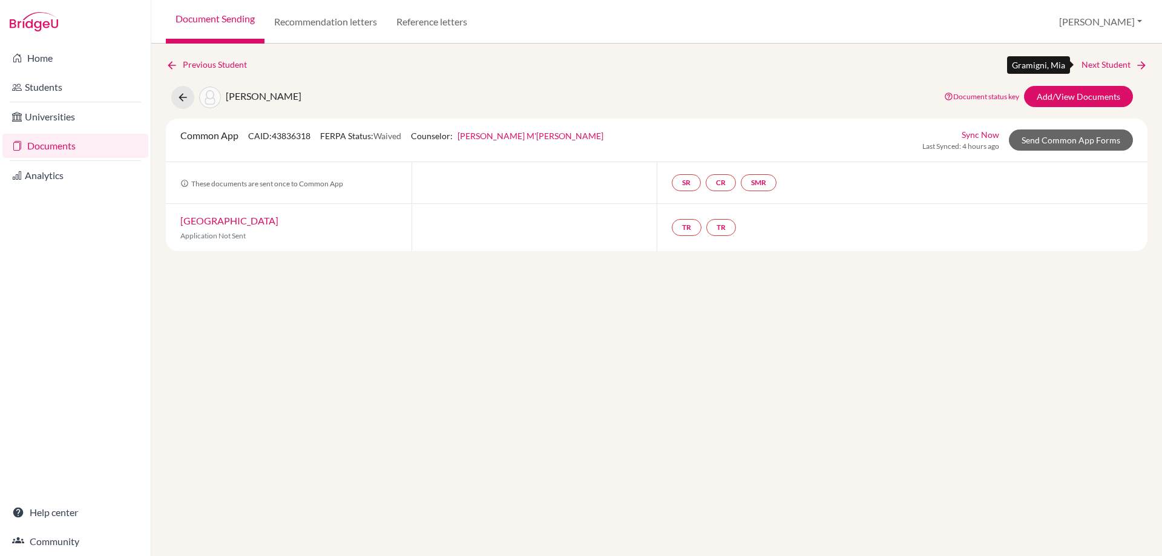
click at [1099, 65] on link "Next Student" at bounding box center [1115, 64] width 66 height 13
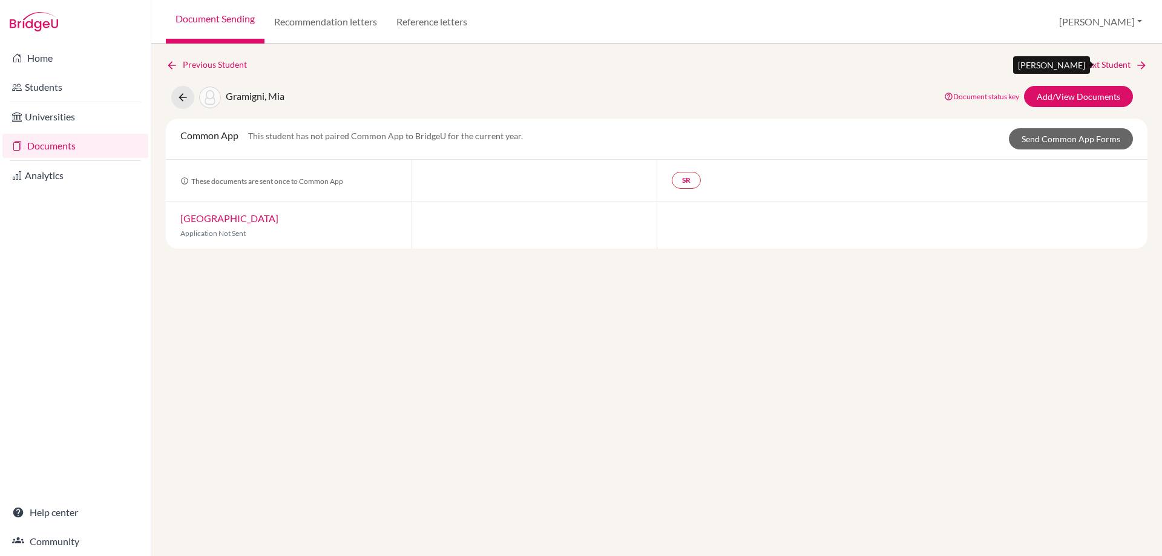
click at [1099, 65] on link "Next Student" at bounding box center [1115, 64] width 66 height 13
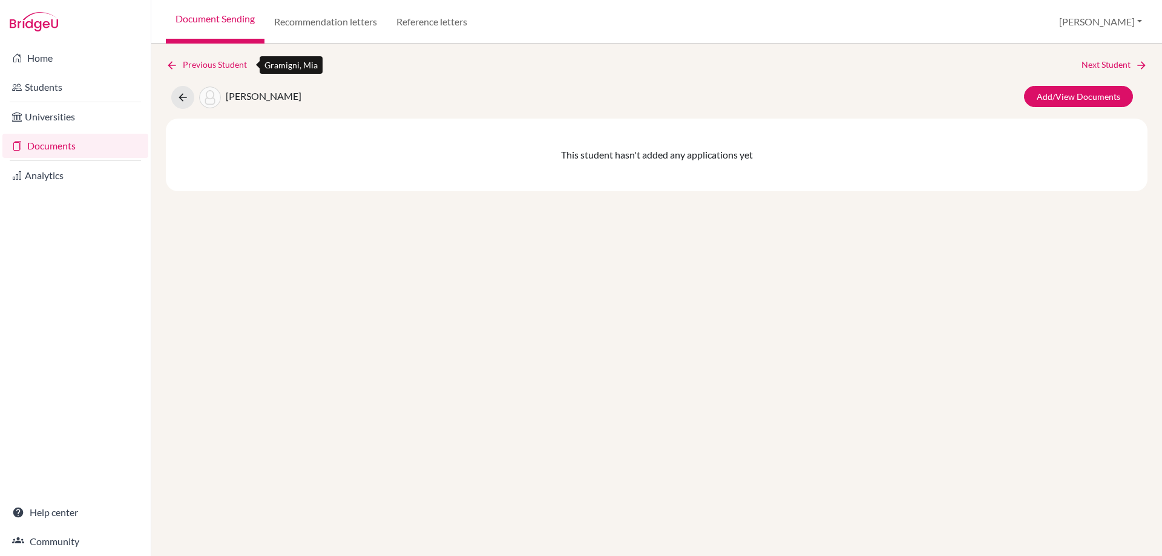
click at [180, 67] on link "Previous Student" at bounding box center [211, 64] width 91 height 13
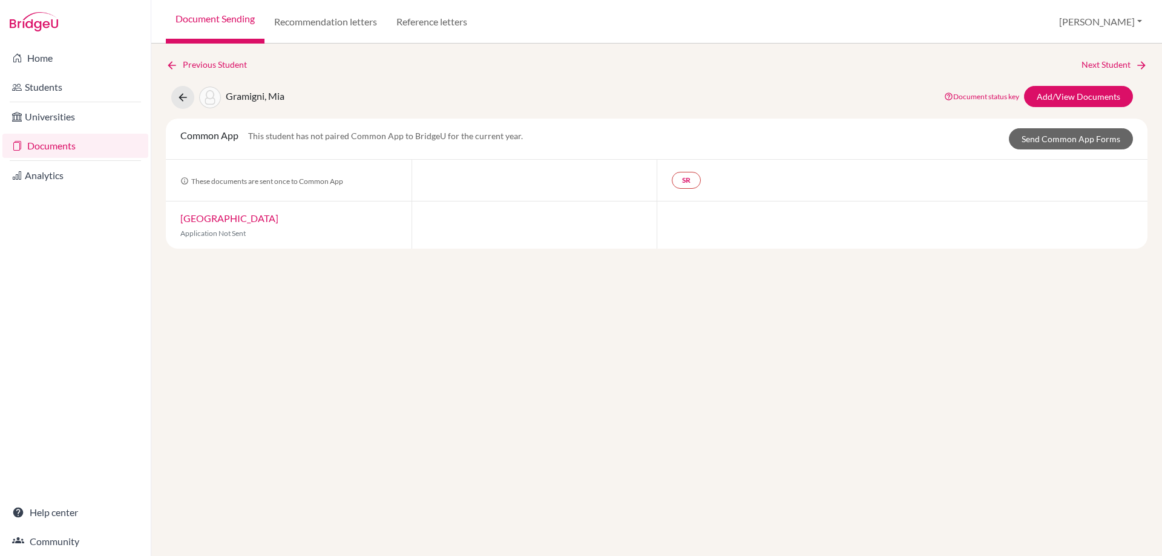
click at [183, 15] on link "Document Sending" at bounding box center [215, 22] width 99 height 44
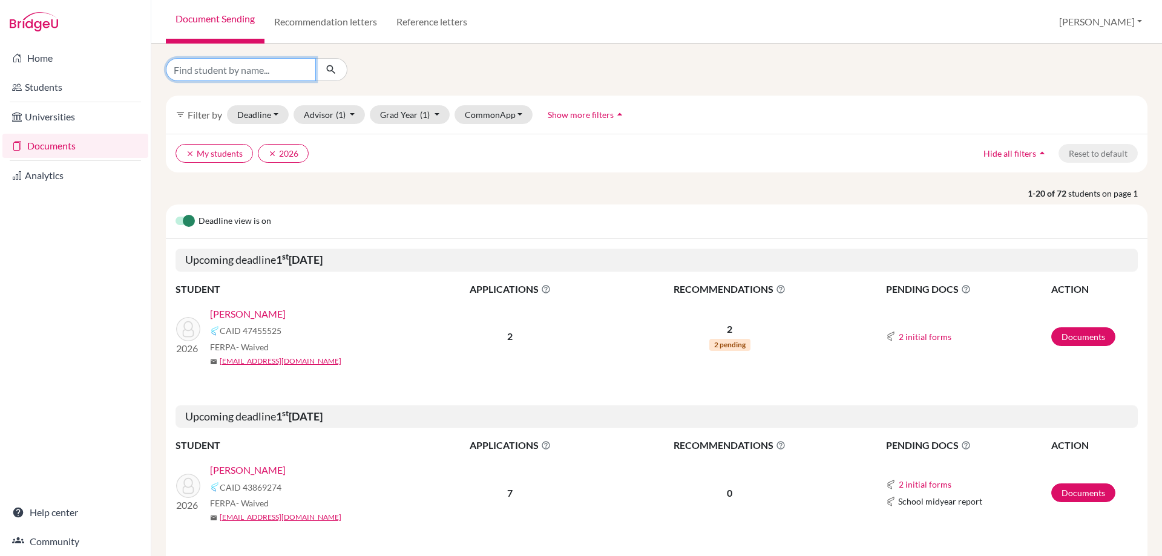
click at [208, 67] on input "Find student by name..." at bounding box center [241, 69] width 150 height 23
type input "shrey"
click button "submit" at bounding box center [331, 69] width 32 height 23
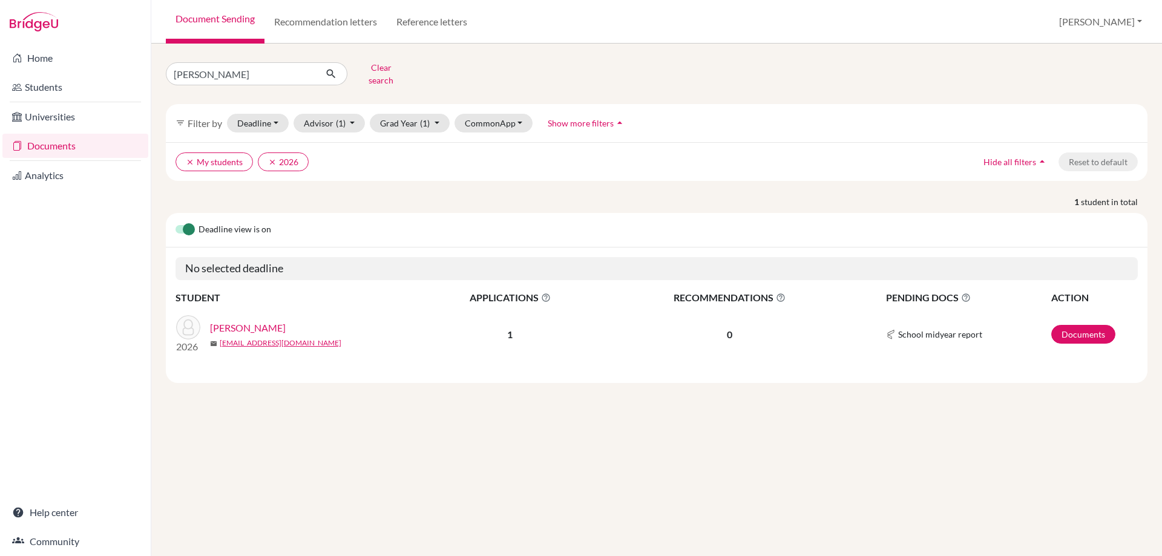
click at [242, 321] on link "Nautiyal, Shrey" at bounding box center [248, 328] width 76 height 15
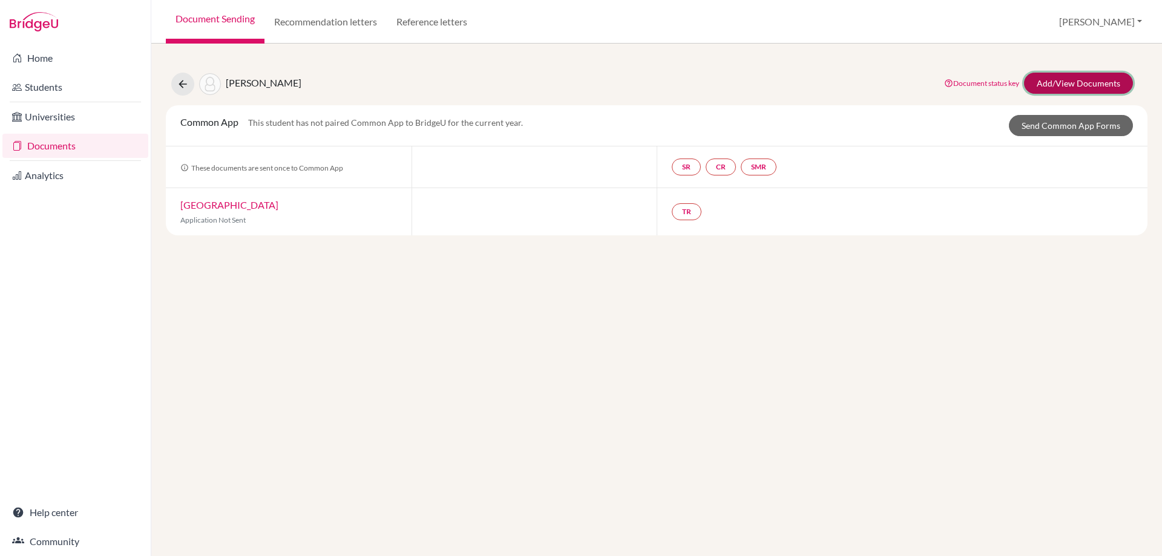
click at [1045, 84] on link "Add/View Documents" at bounding box center [1078, 83] width 109 height 21
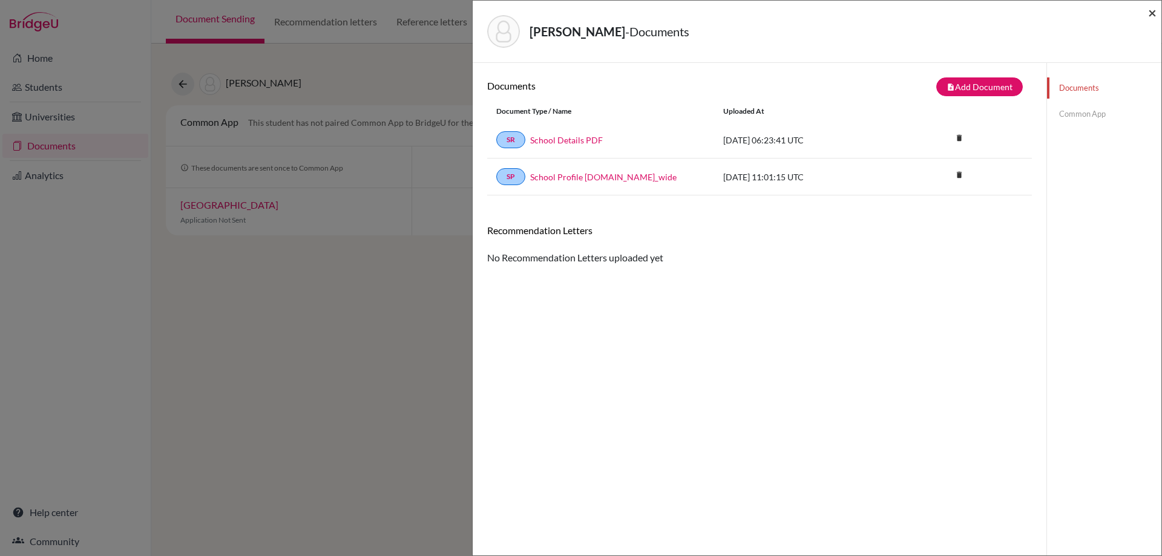
click at [1150, 11] on span "×" at bounding box center [1152, 13] width 8 height 18
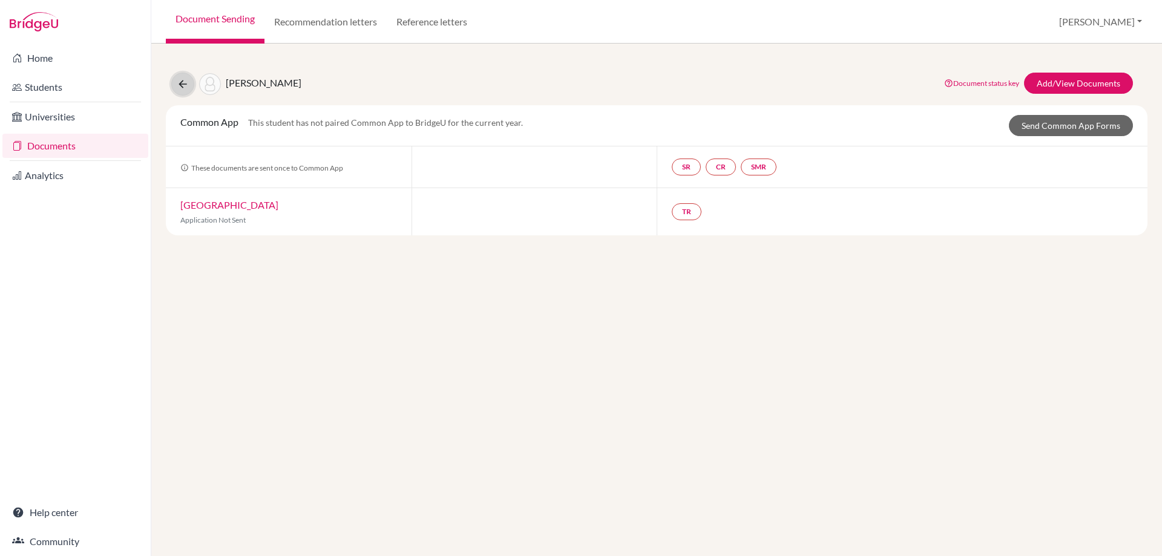
drag, startPoint x: 183, startPoint y: 88, endPoint x: 219, endPoint y: 42, distance: 58.7
click at [183, 88] on icon at bounding box center [183, 84] width 12 height 12
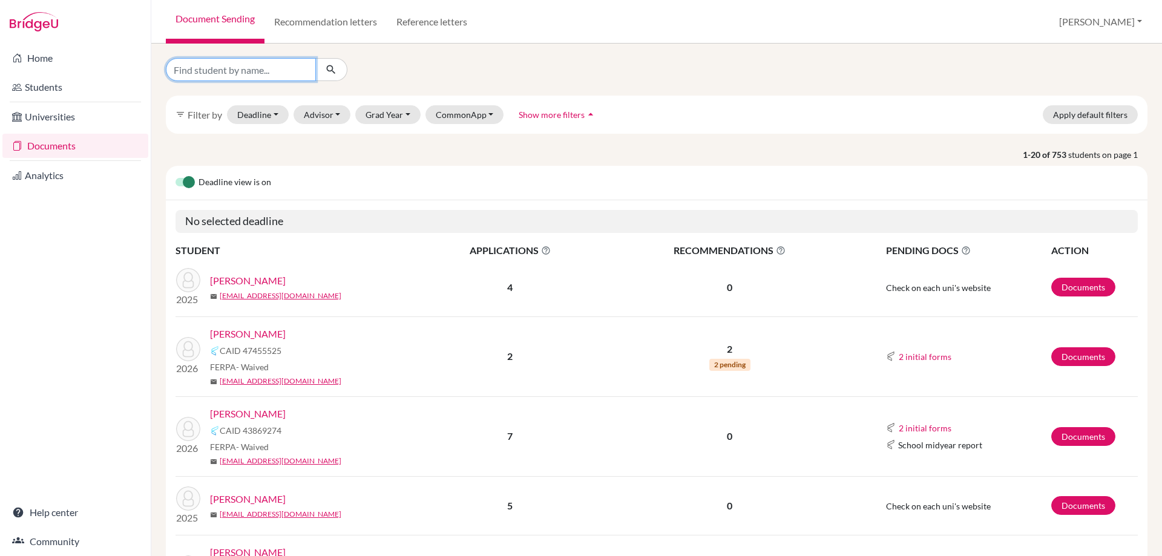
click at [212, 69] on input "Find student by name..." at bounding box center [241, 69] width 150 height 23
type input "aryan"
click button "submit" at bounding box center [331, 69] width 32 height 23
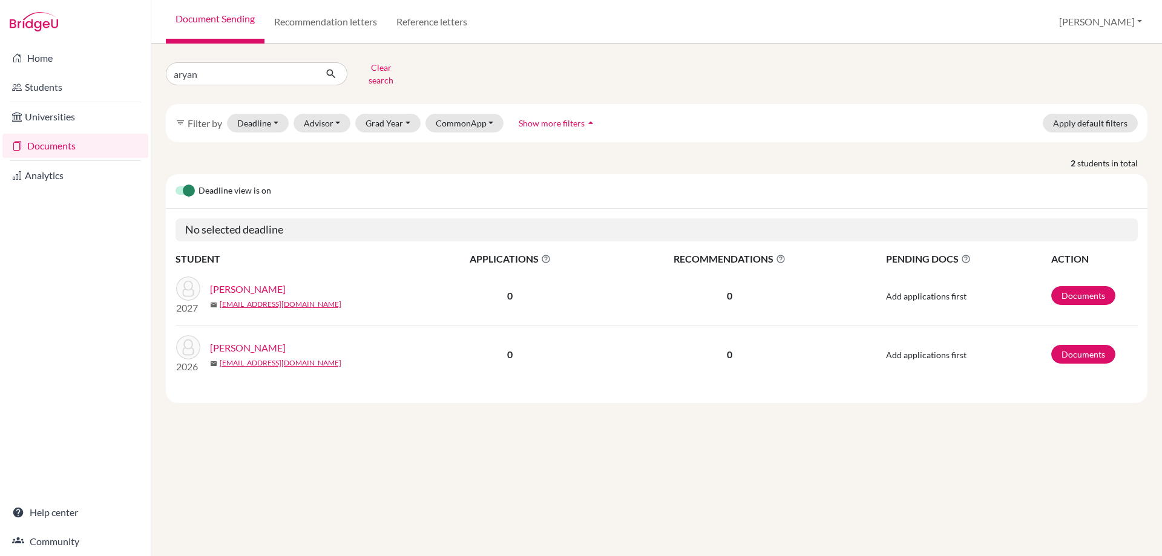
click at [258, 341] on link "[PERSON_NAME]" at bounding box center [248, 348] width 76 height 15
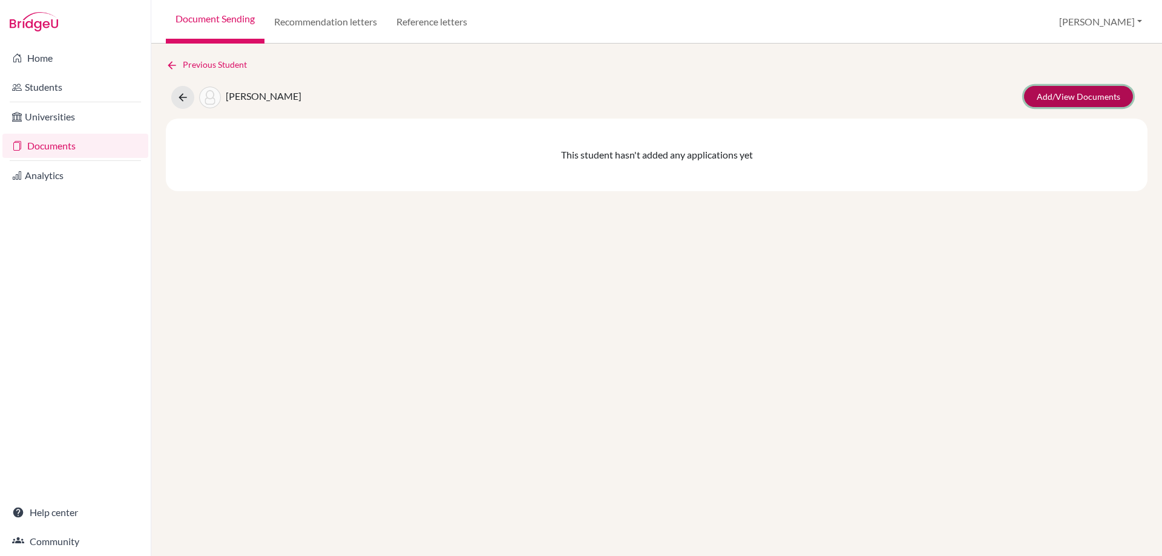
click at [1038, 96] on link "Add/View Documents" at bounding box center [1078, 96] width 109 height 21
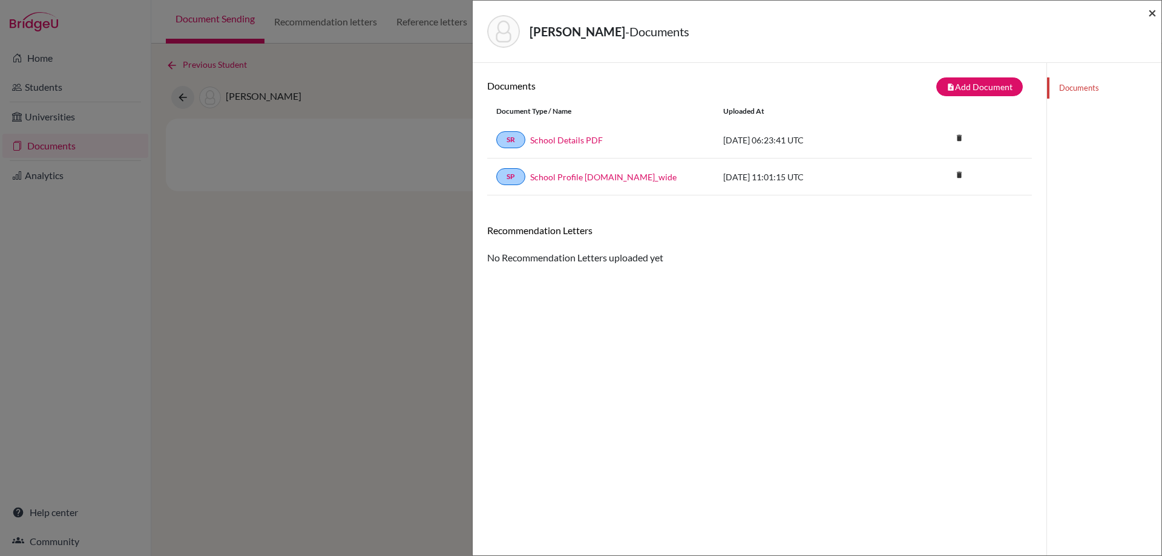
click at [1156, 13] on span "×" at bounding box center [1152, 13] width 8 height 18
